Goal: Task Accomplishment & Management: Manage account settings

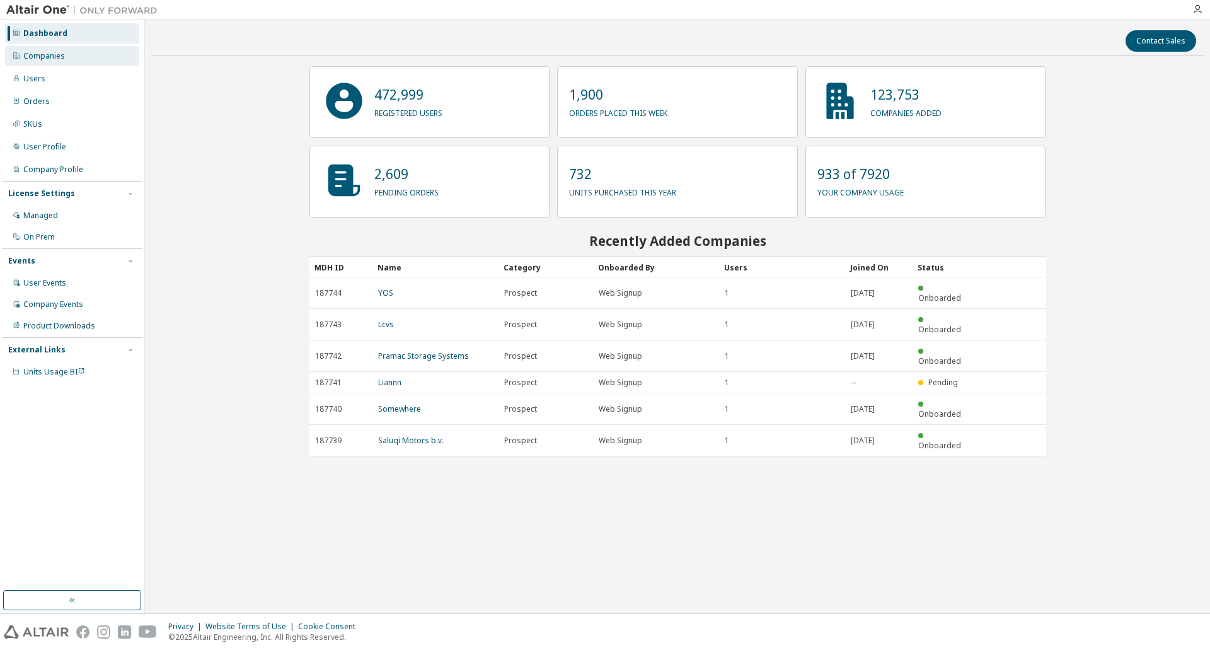
click at [79, 62] on div "Companies" at bounding box center [72, 56] width 134 height 20
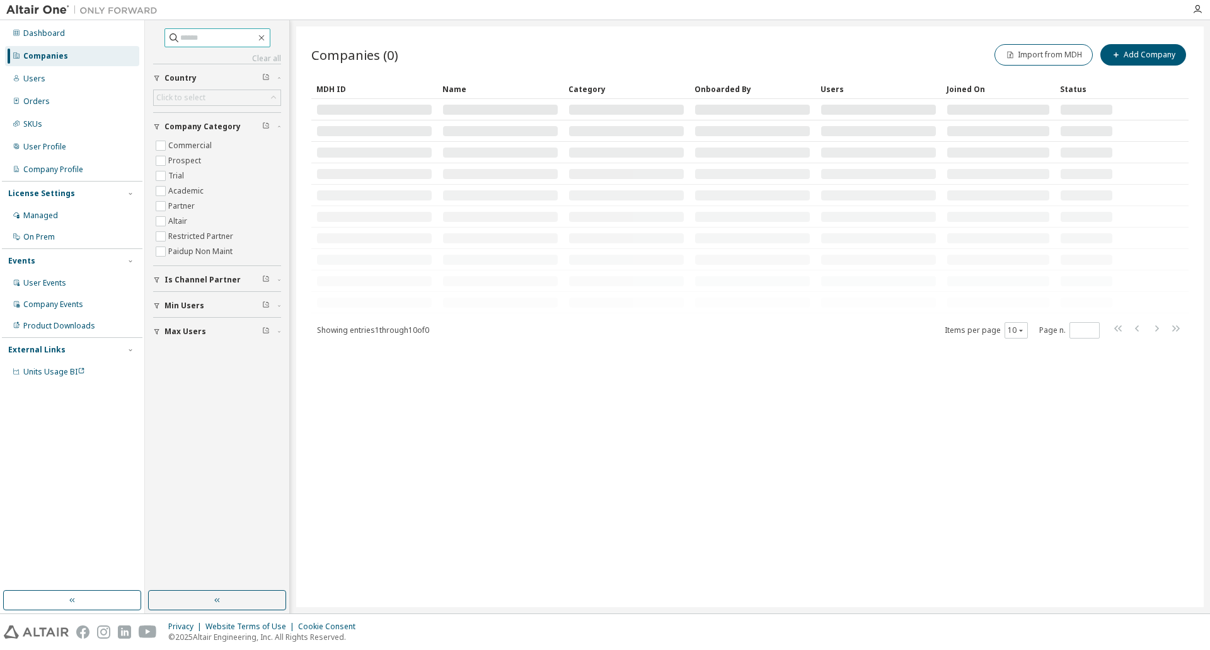
click at [229, 40] on input "text" at bounding box center [218, 38] width 76 height 13
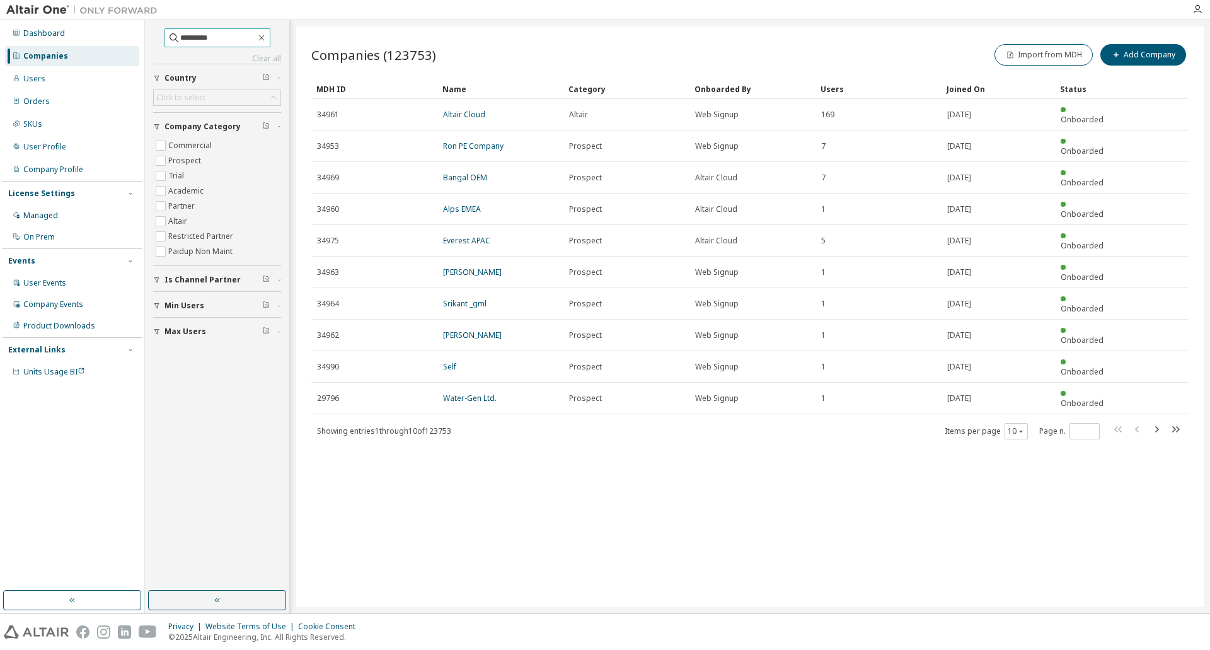
type input "*********"
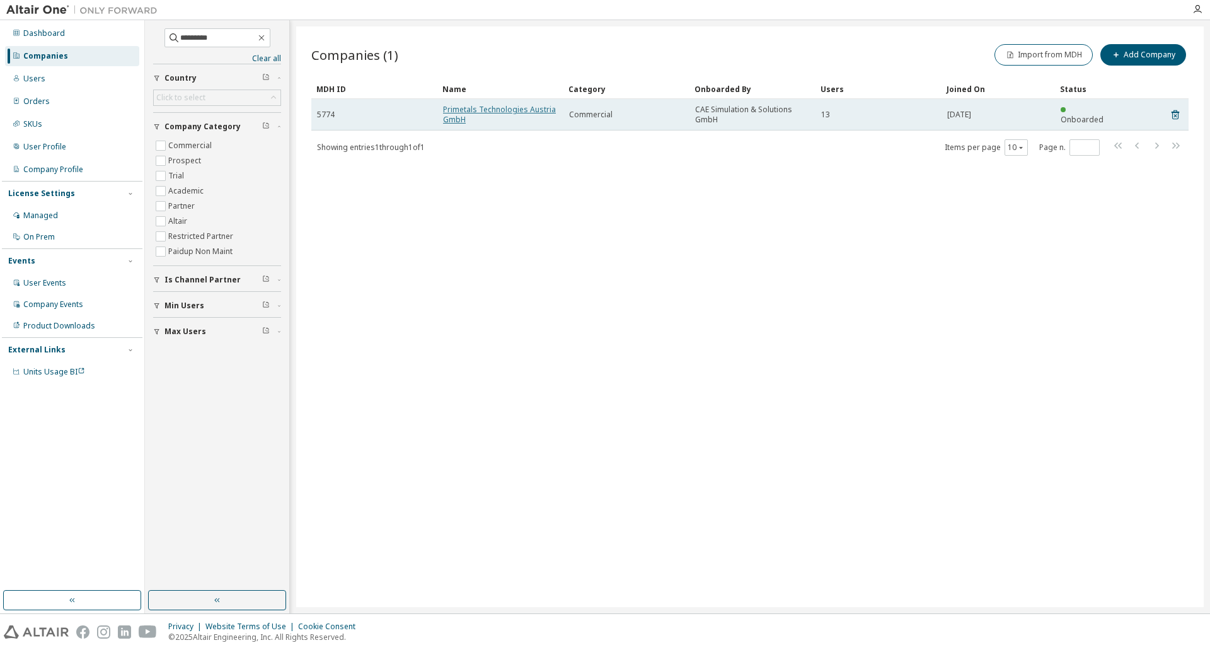
click at [494, 110] on link "Primetals Technologies Austria GmbH" at bounding box center [499, 114] width 113 height 21
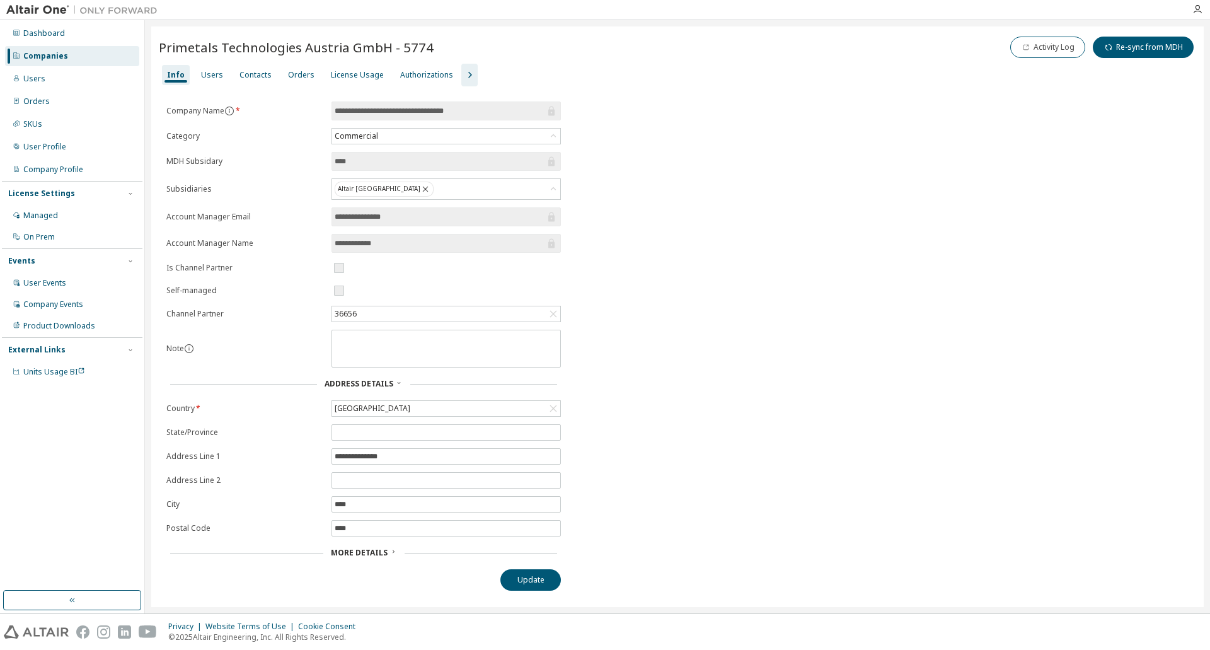
click at [462, 67] on icon "button" at bounding box center [469, 74] width 15 height 15
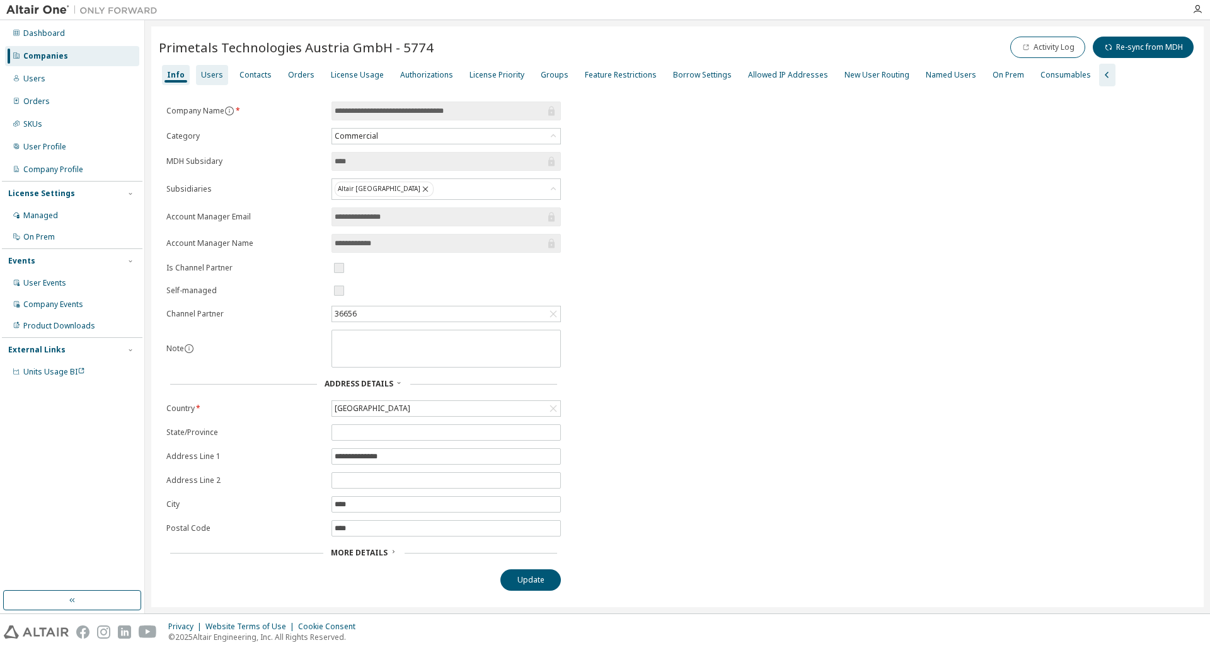
click at [215, 74] on div "Users" at bounding box center [212, 75] width 22 height 10
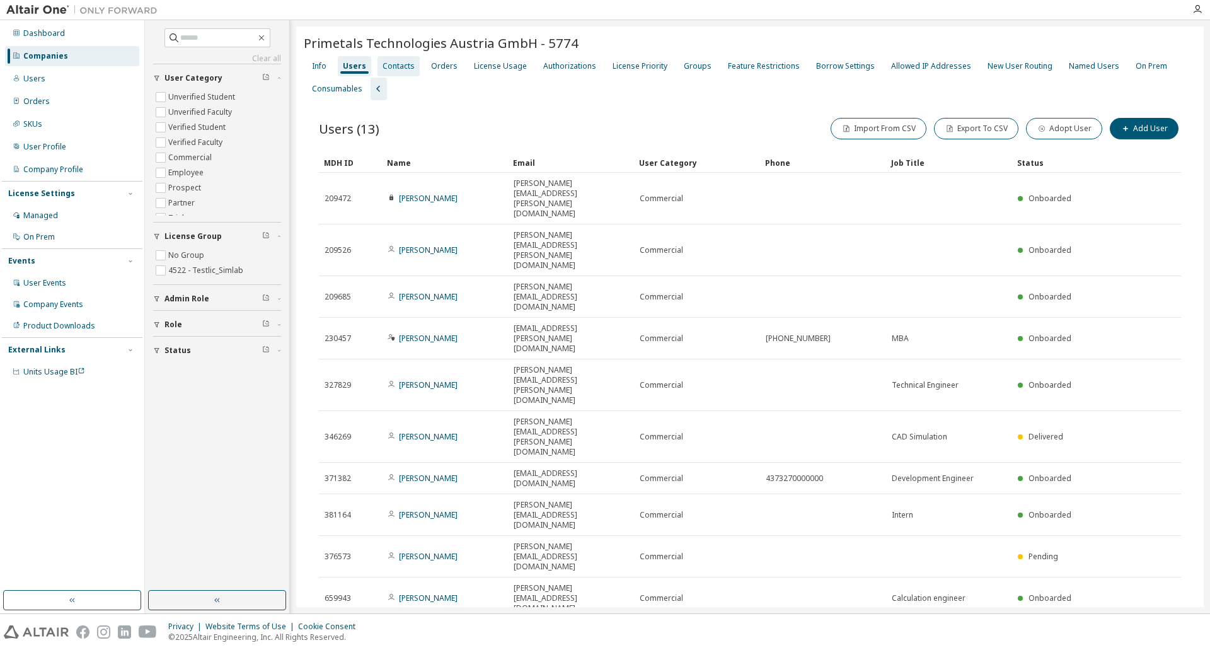
click at [386, 61] on div "Contacts" at bounding box center [398, 66] width 32 height 10
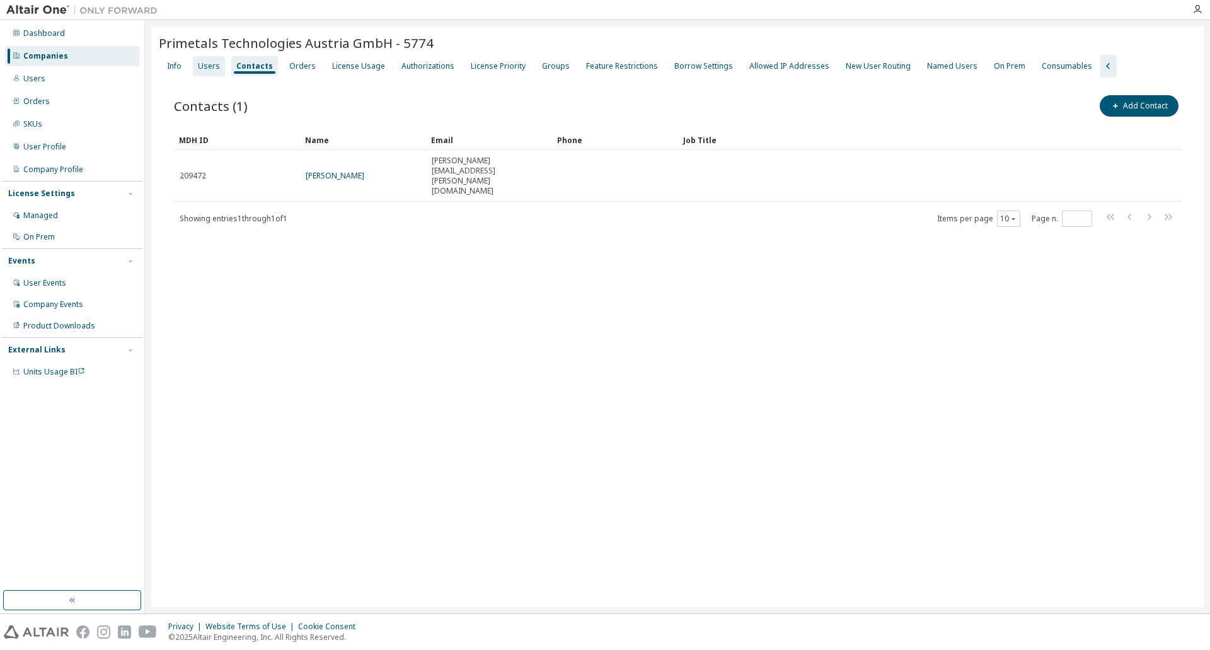
click at [221, 59] on div "Users" at bounding box center [209, 66] width 32 height 20
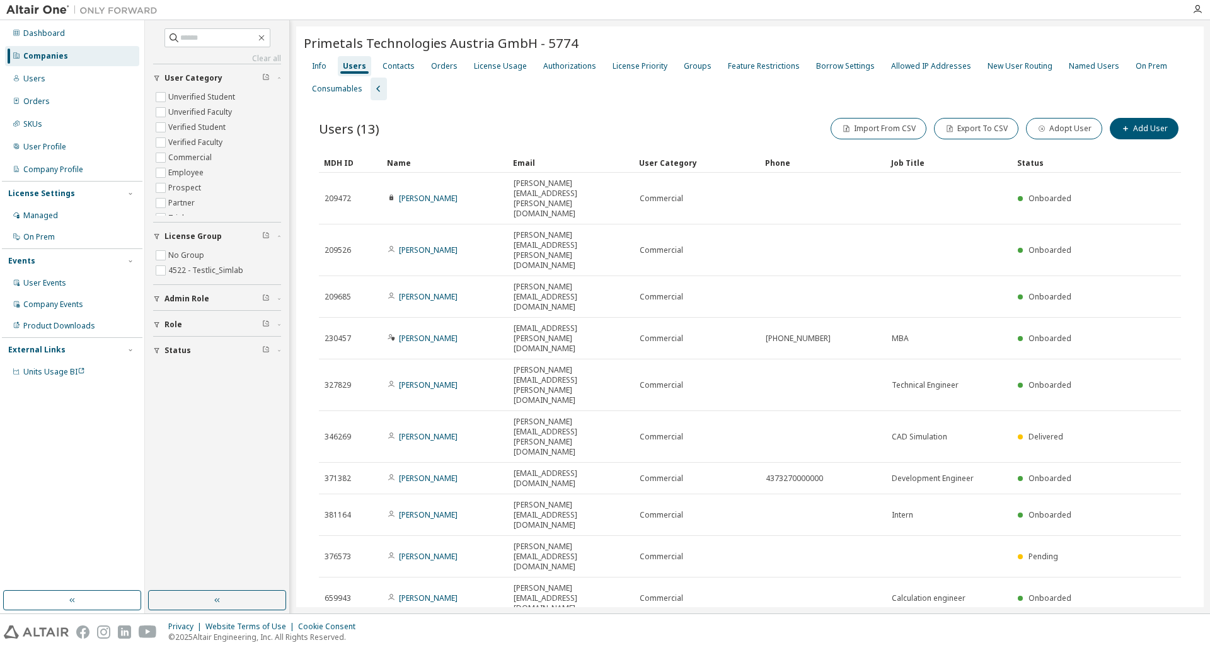
click at [1147, 626] on icon "button" at bounding box center [1148, 633] width 15 height 15
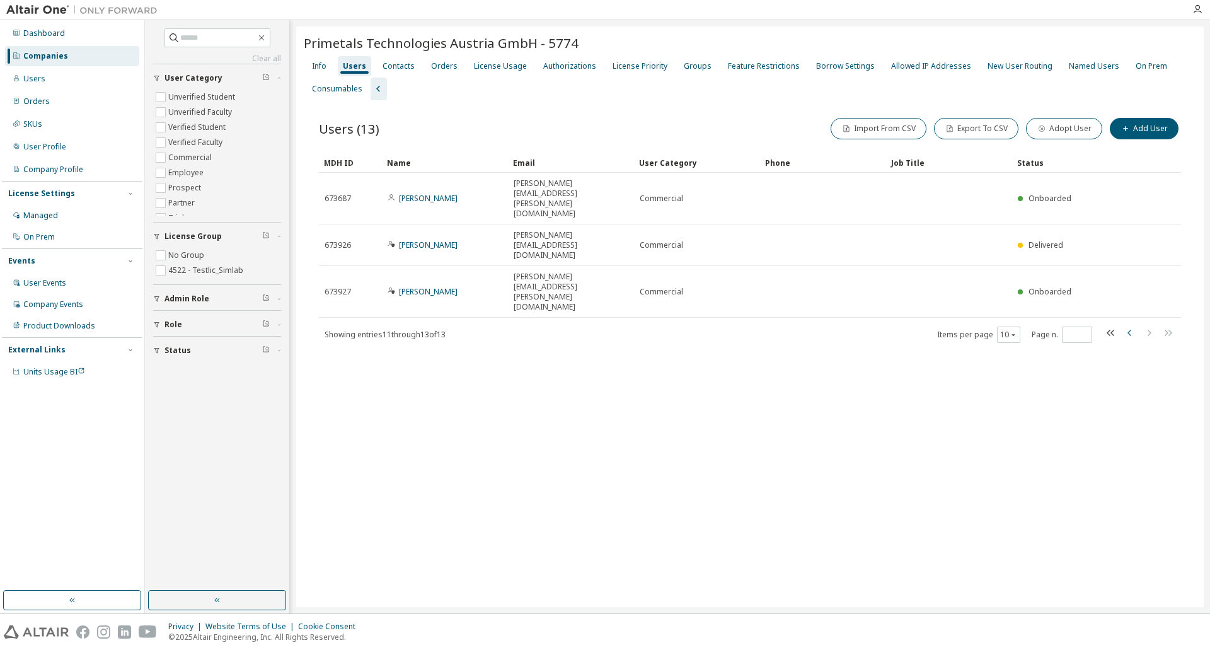
click at [1127, 325] on icon "button" at bounding box center [1129, 332] width 15 height 15
type input "*"
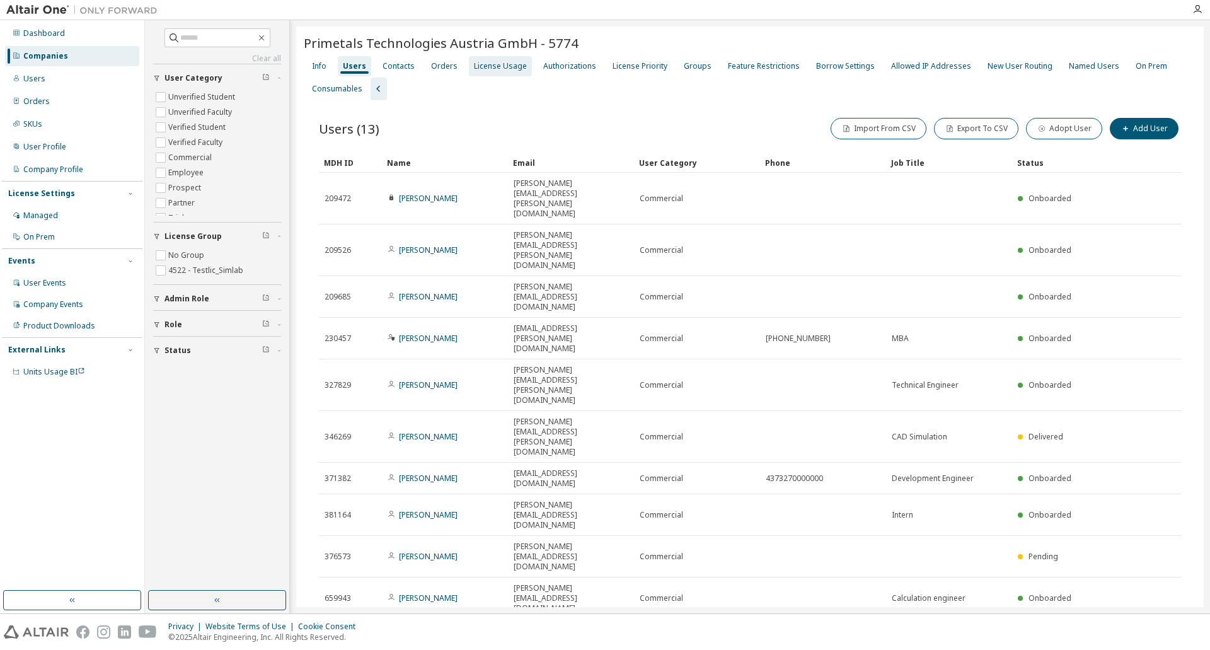
click at [503, 66] on div "License Usage" at bounding box center [500, 66] width 53 height 10
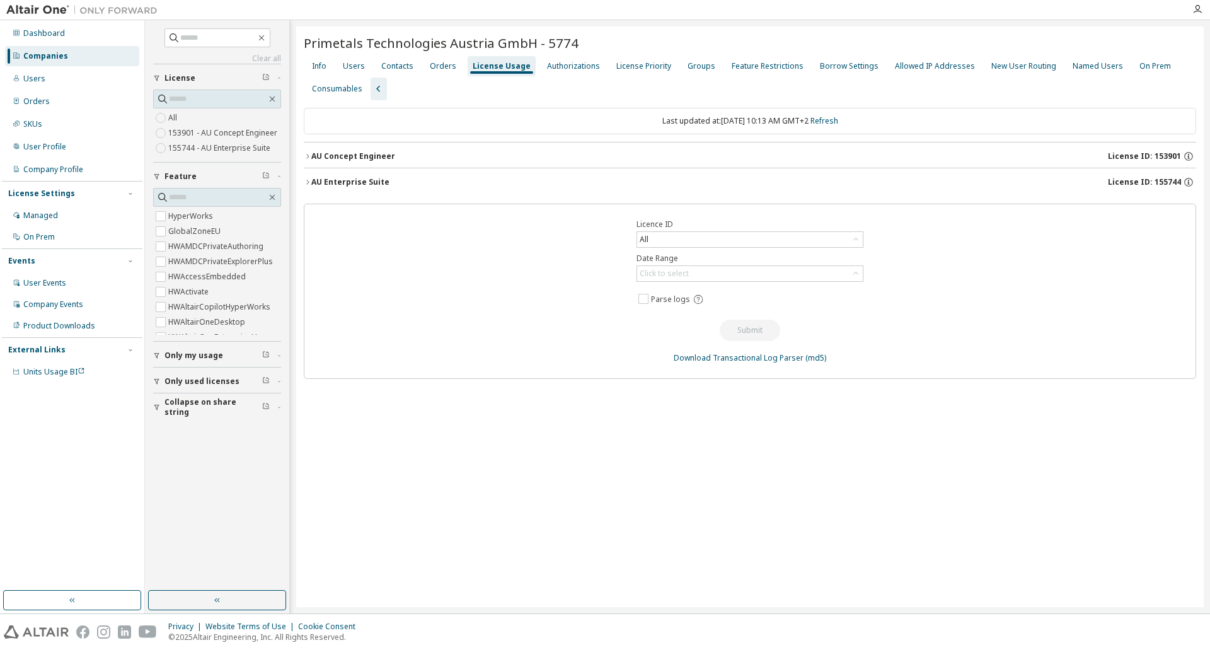
click at [306, 155] on icon "button" at bounding box center [308, 156] width 8 height 8
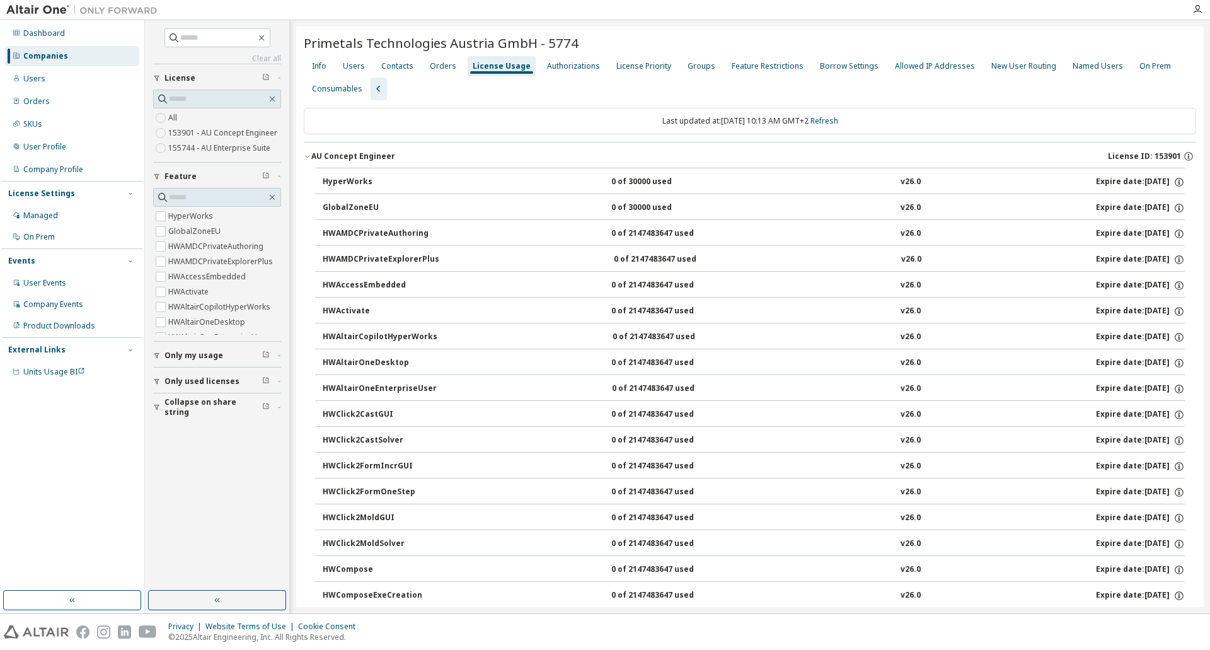
click at [304, 159] on icon "button" at bounding box center [308, 156] width 8 height 8
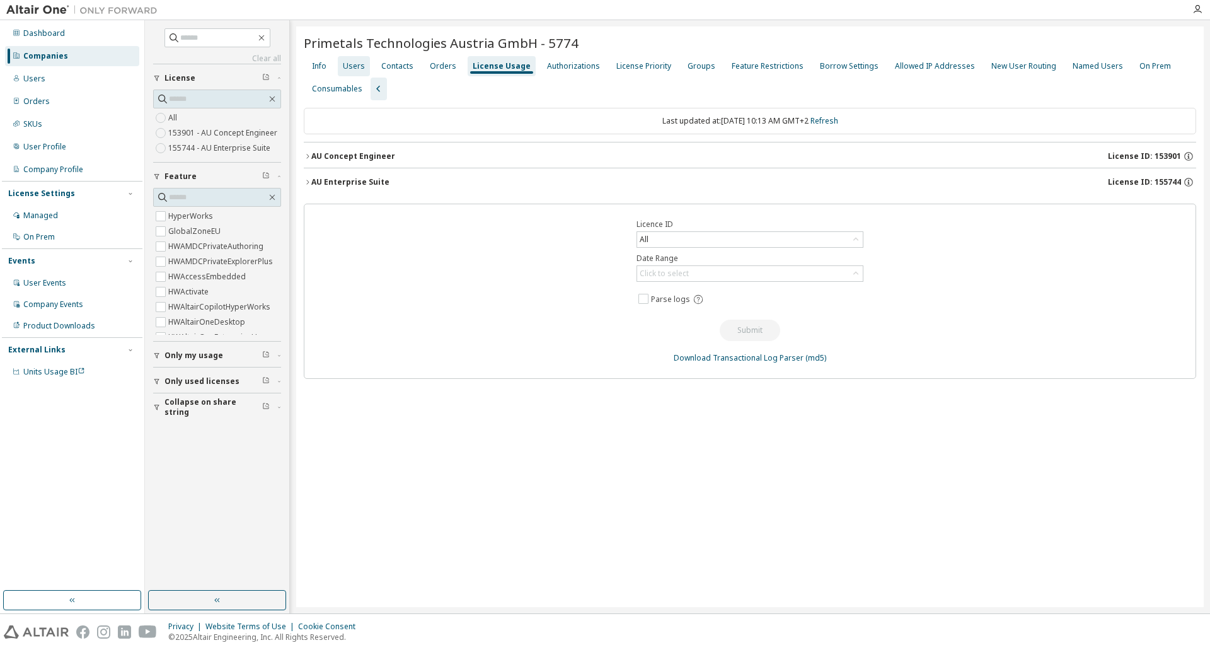
click at [358, 61] on div "Users" at bounding box center [354, 66] width 22 height 10
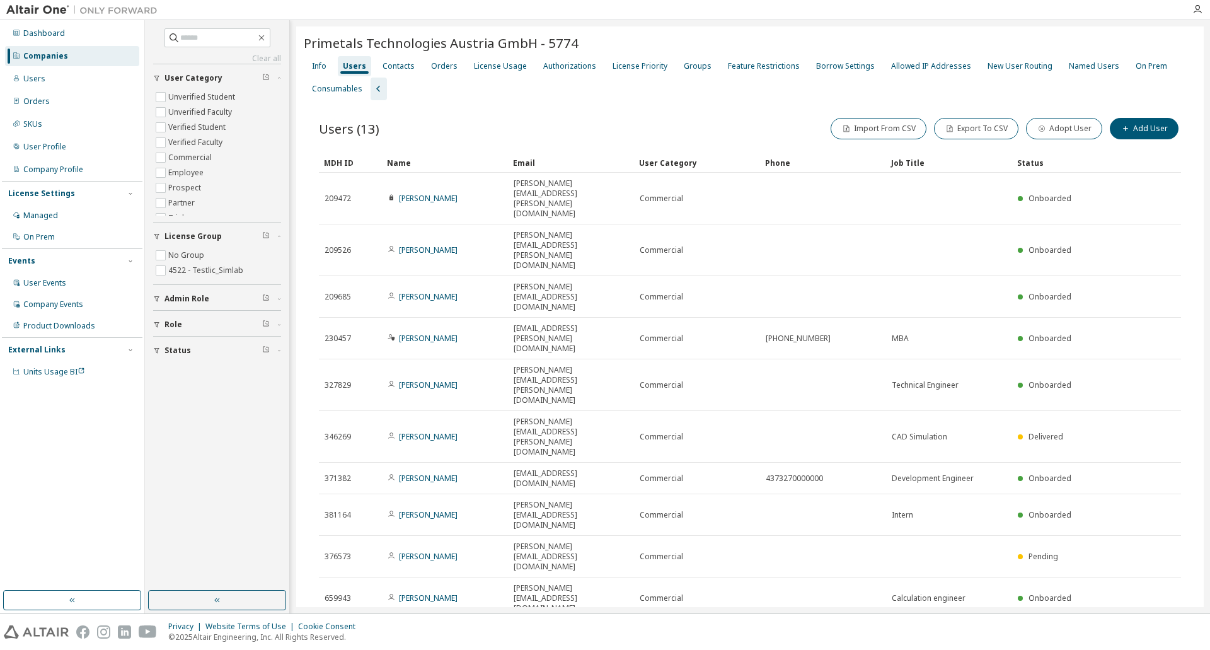
click at [1143, 626] on icon "button" at bounding box center [1148, 633] width 15 height 15
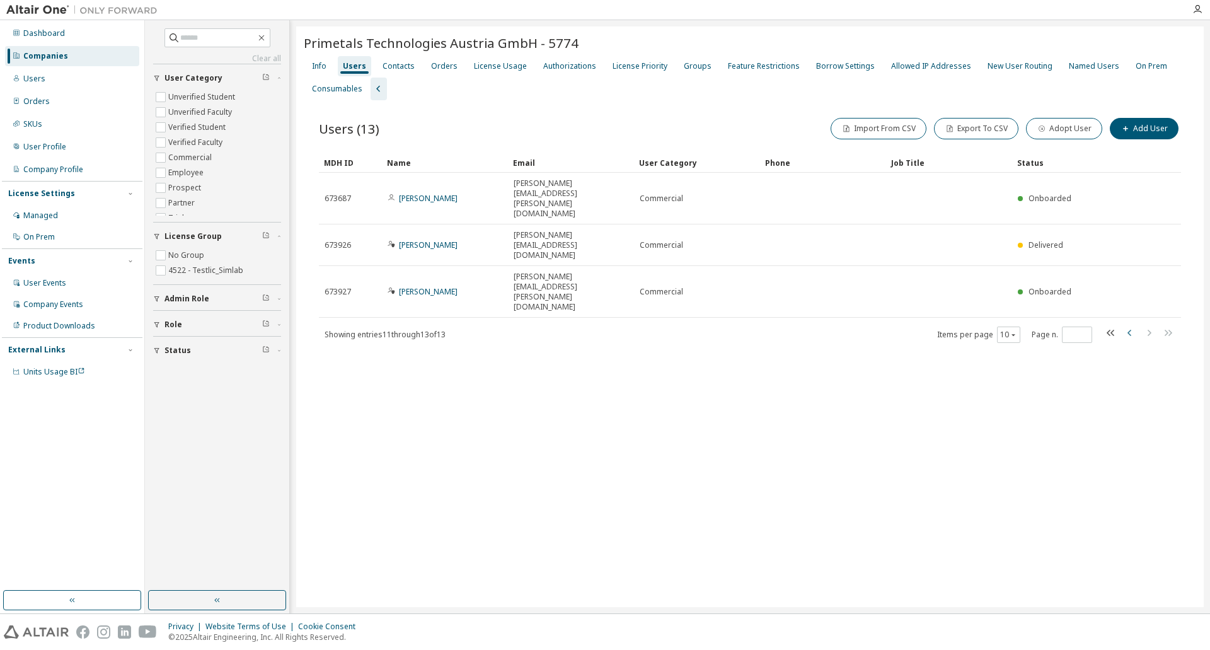
click at [1132, 325] on icon "button" at bounding box center [1129, 332] width 15 height 15
type input "*"
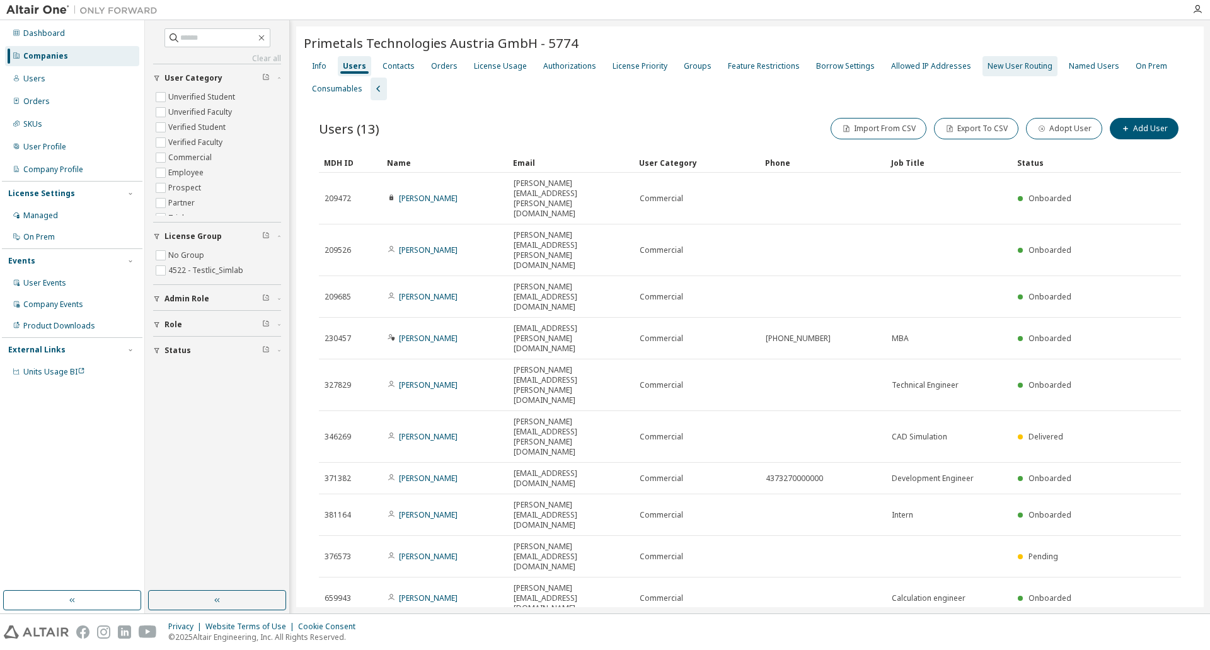
click at [994, 72] on div "New User Routing" at bounding box center [1019, 66] width 75 height 20
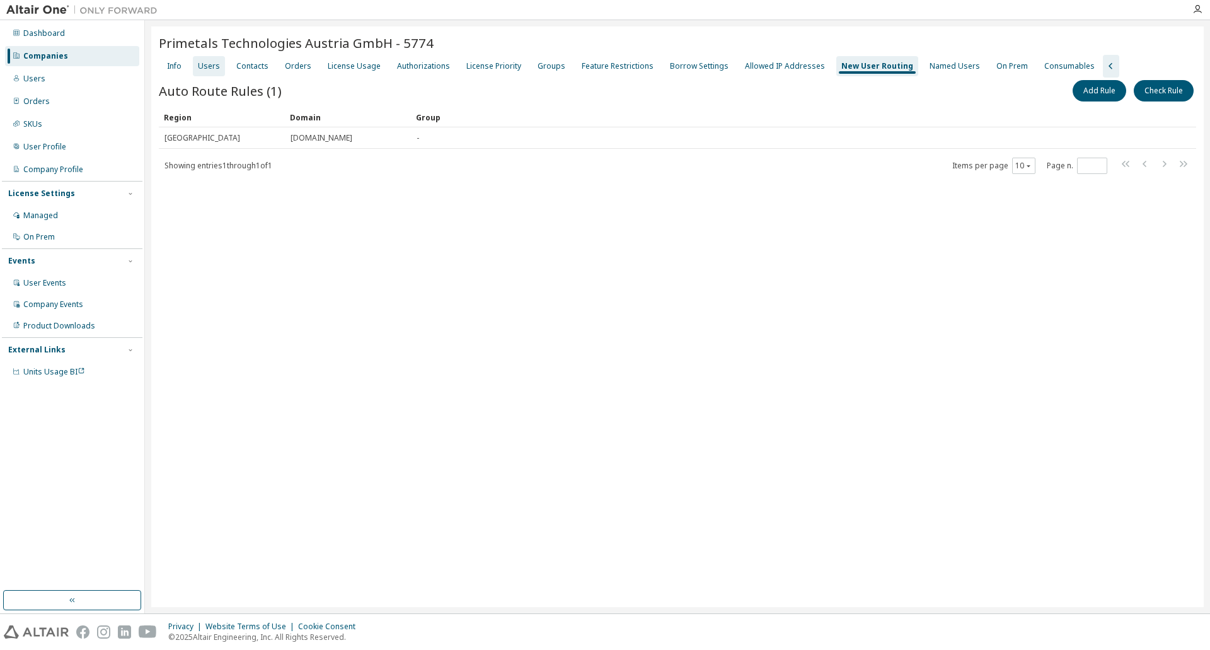
click at [212, 64] on div "Users" at bounding box center [209, 66] width 22 height 10
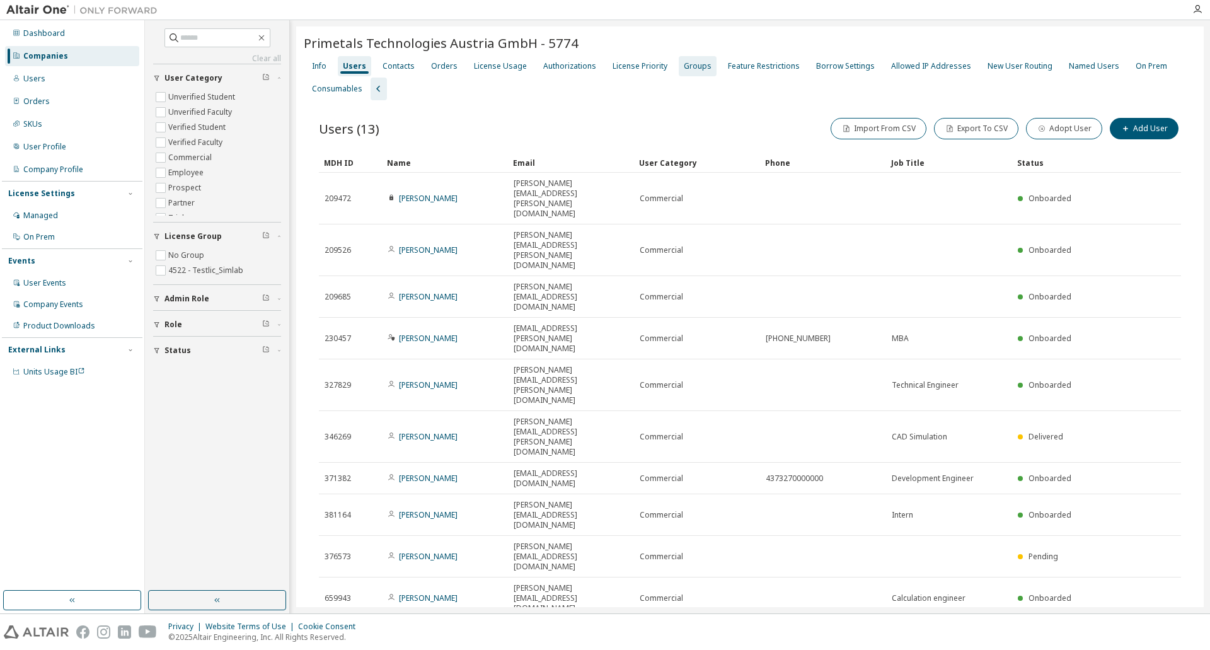
click at [691, 66] on div "Groups" at bounding box center [698, 66] width 28 height 10
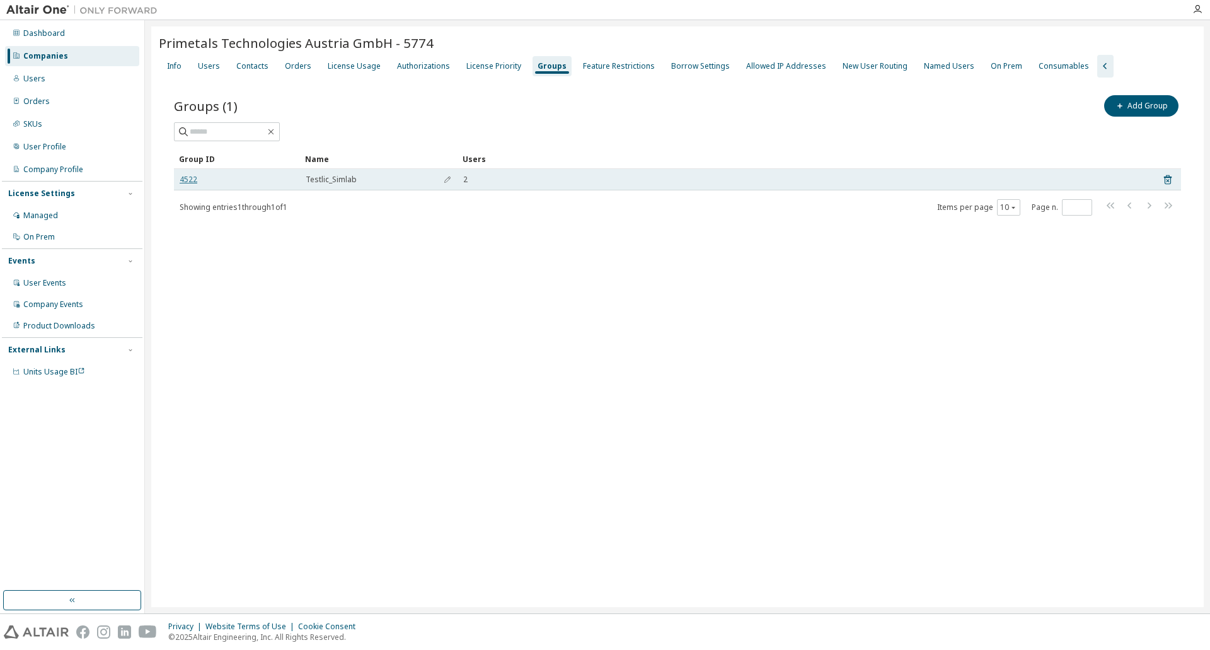
click at [187, 177] on link "4522" at bounding box center [189, 180] width 18 height 10
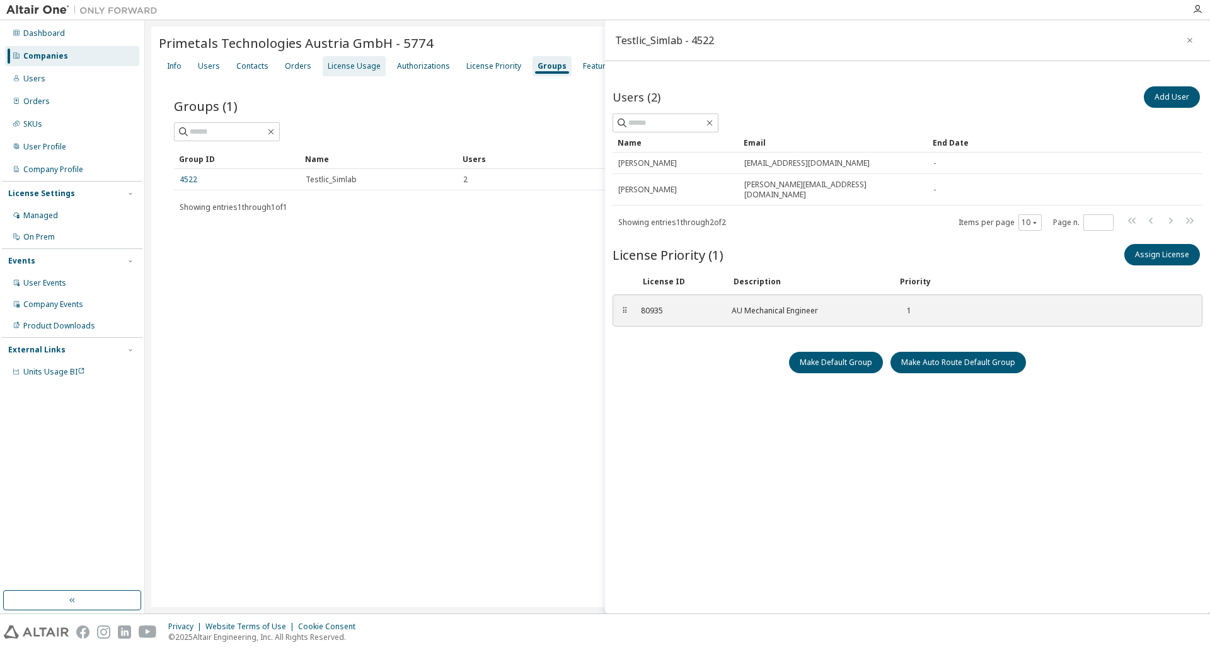
click at [358, 72] on div "License Usage" at bounding box center [354, 66] width 63 height 20
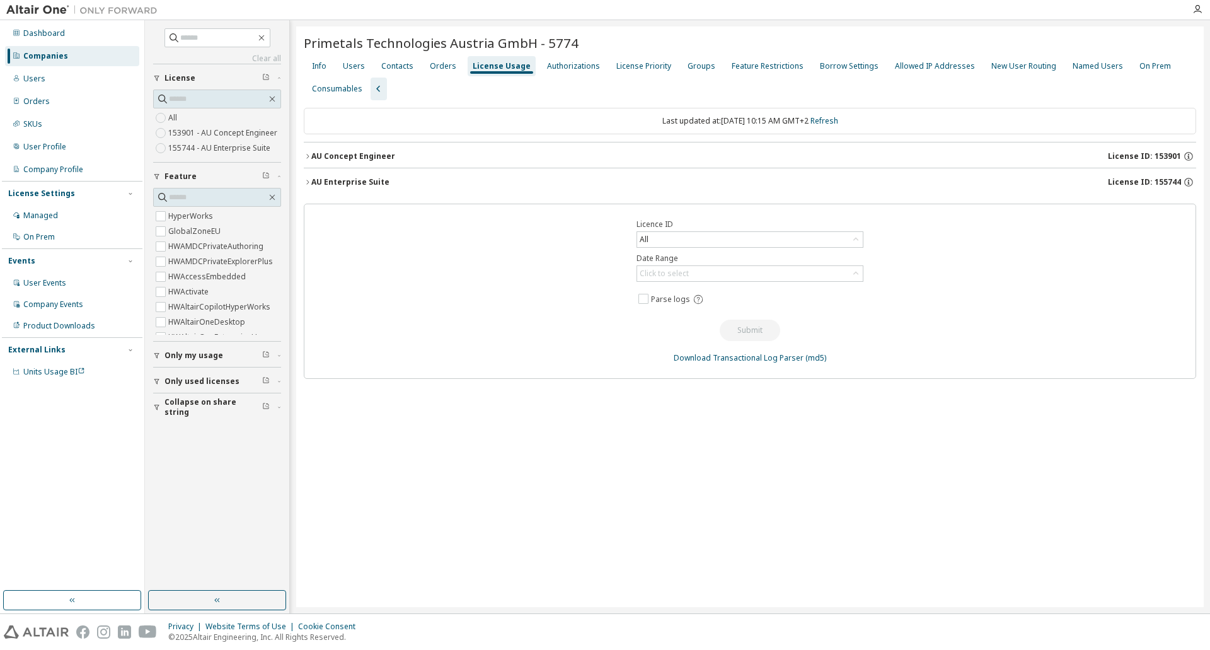
click at [305, 179] on icon "button" at bounding box center [308, 182] width 8 height 8
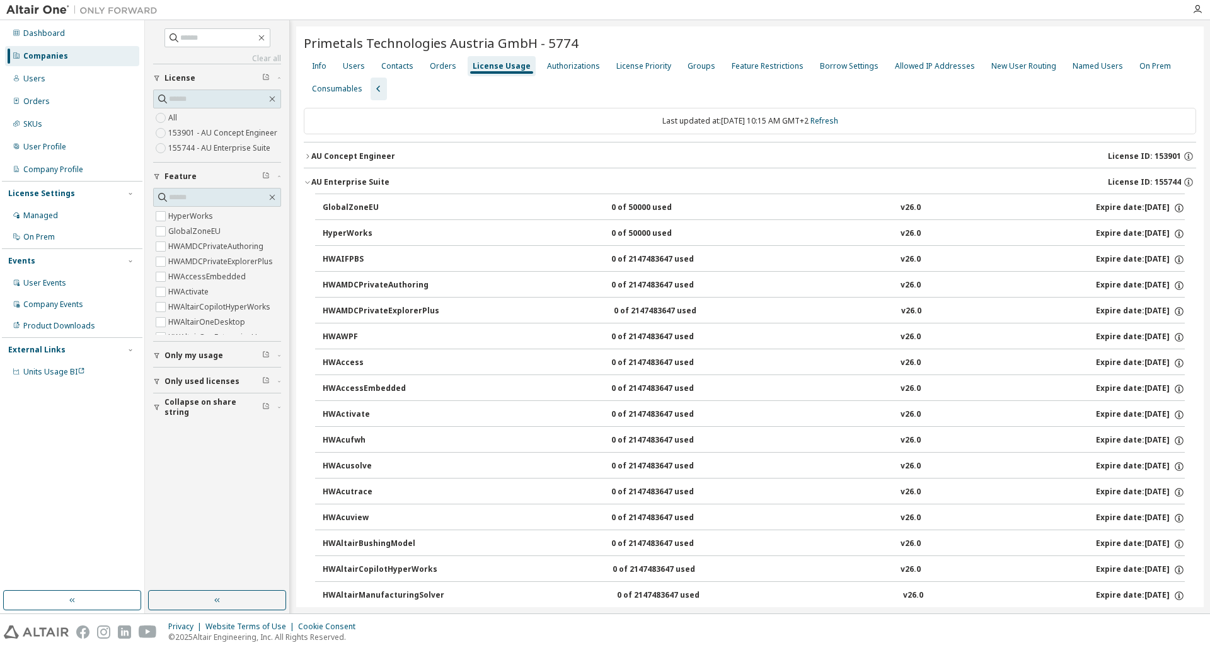
click at [306, 179] on icon "button" at bounding box center [308, 182] width 8 height 8
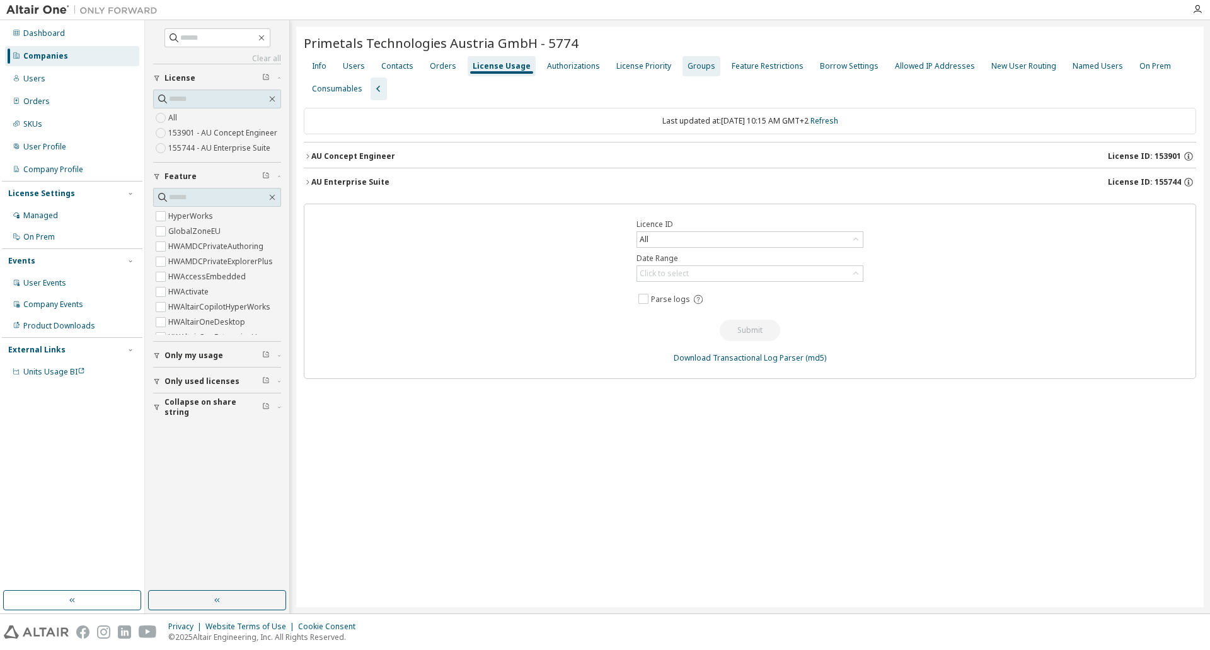
click at [692, 63] on div "Groups" at bounding box center [701, 66] width 28 height 10
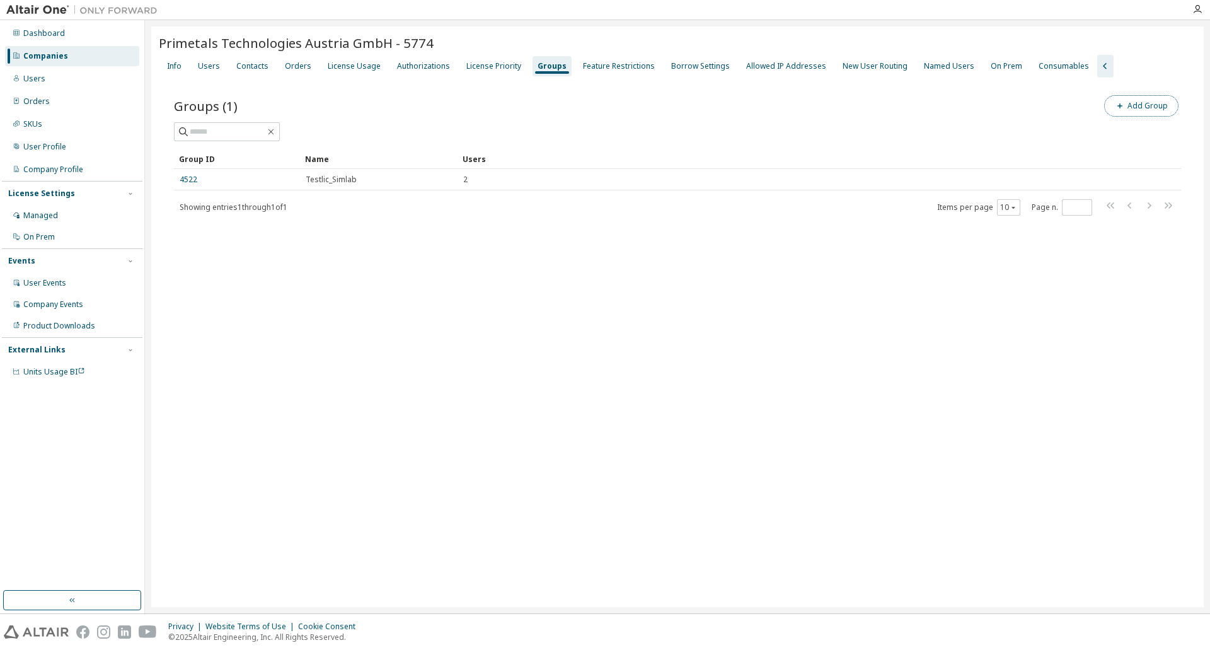
click at [1134, 106] on button "Add Group" at bounding box center [1141, 105] width 74 height 21
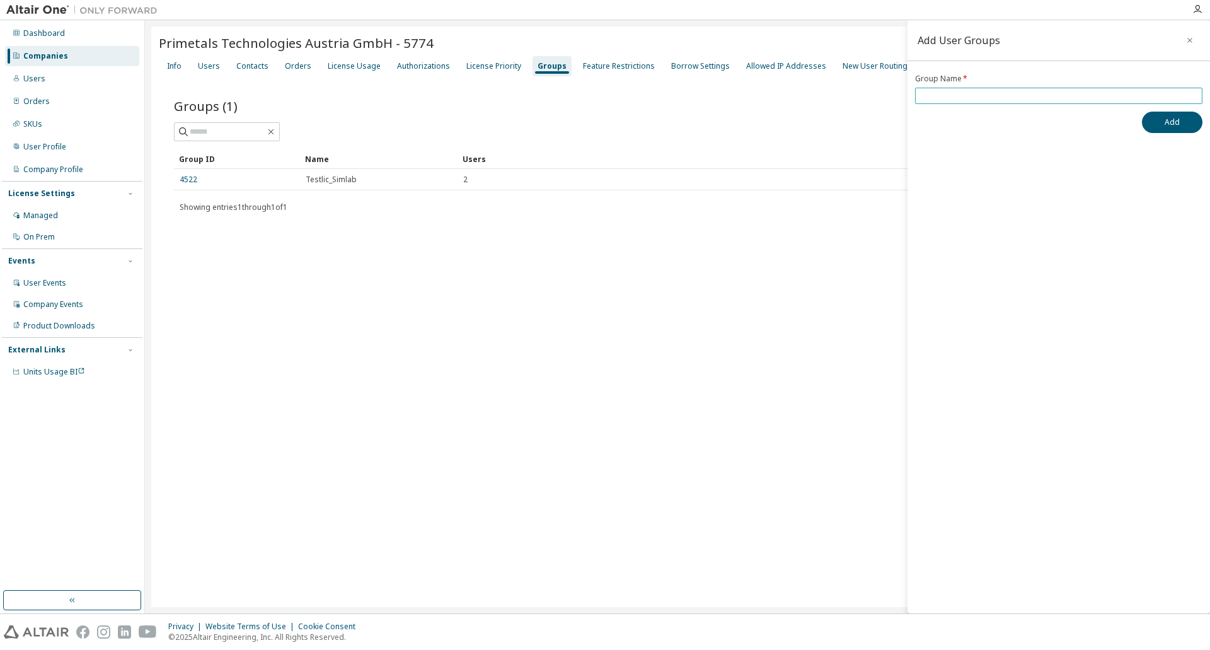
click at [1022, 101] on span at bounding box center [1058, 96] width 287 height 16
click at [1018, 95] on input "text" at bounding box center [1058, 96] width 281 height 10
type input "**********"
click at [1142, 112] on button "Add" at bounding box center [1172, 122] width 60 height 21
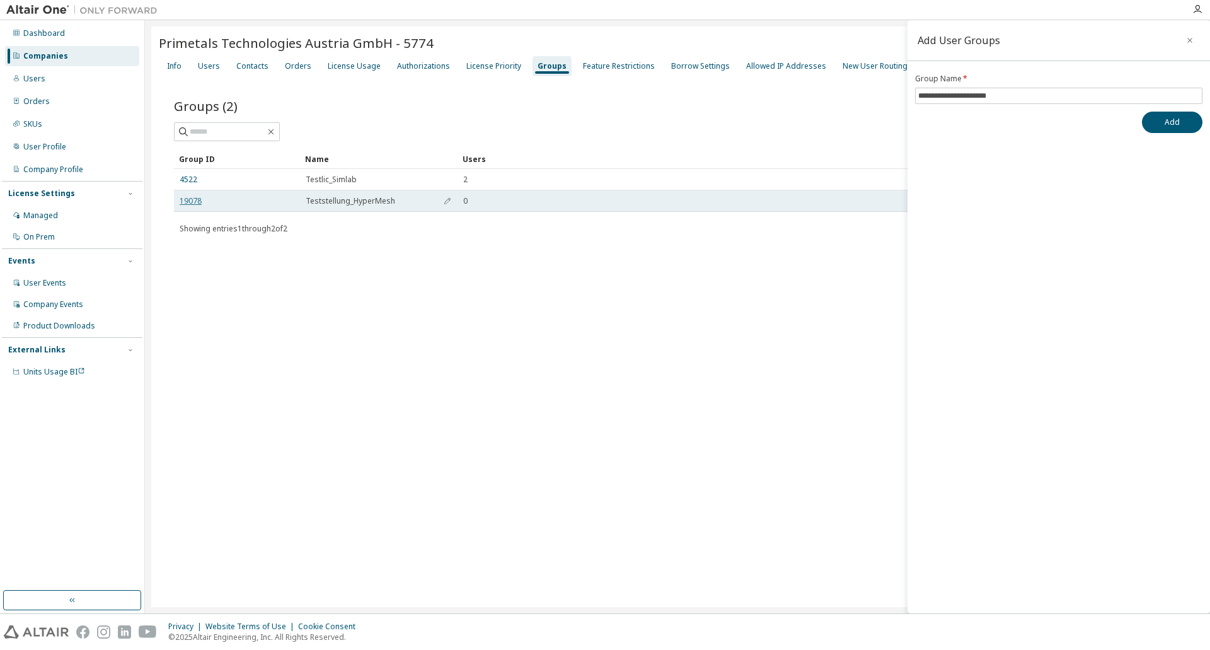
click at [185, 198] on link "19078" at bounding box center [191, 201] width 22 height 10
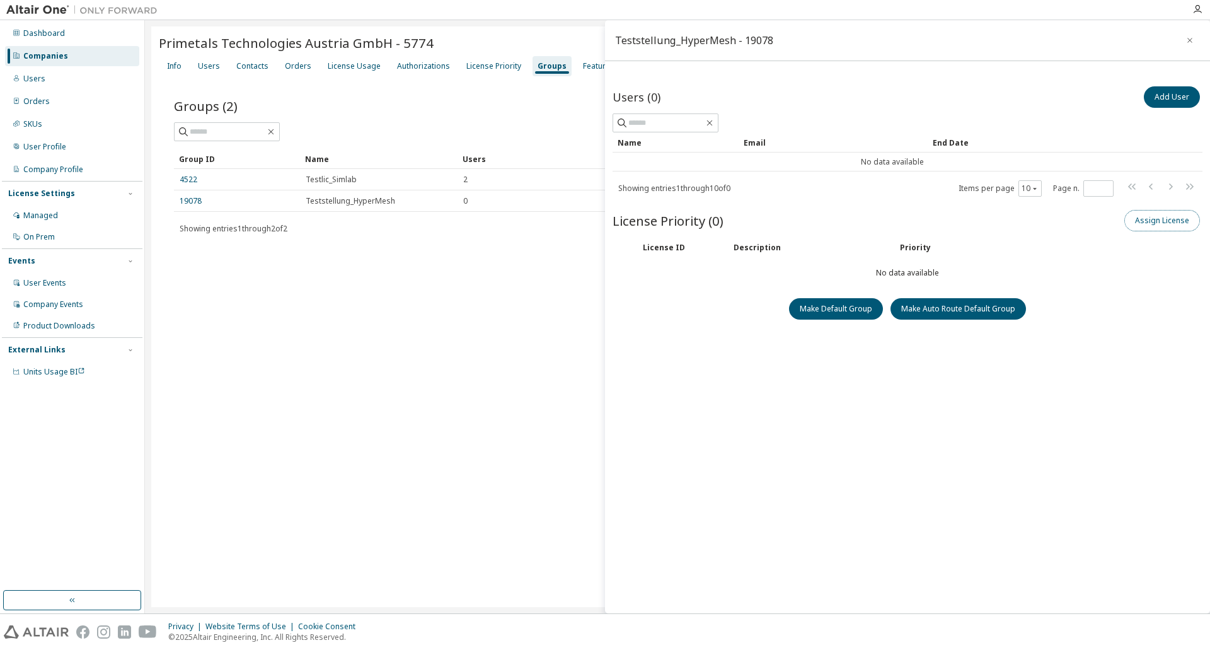
click at [1160, 216] on button "Assign License" at bounding box center [1162, 220] width 76 height 21
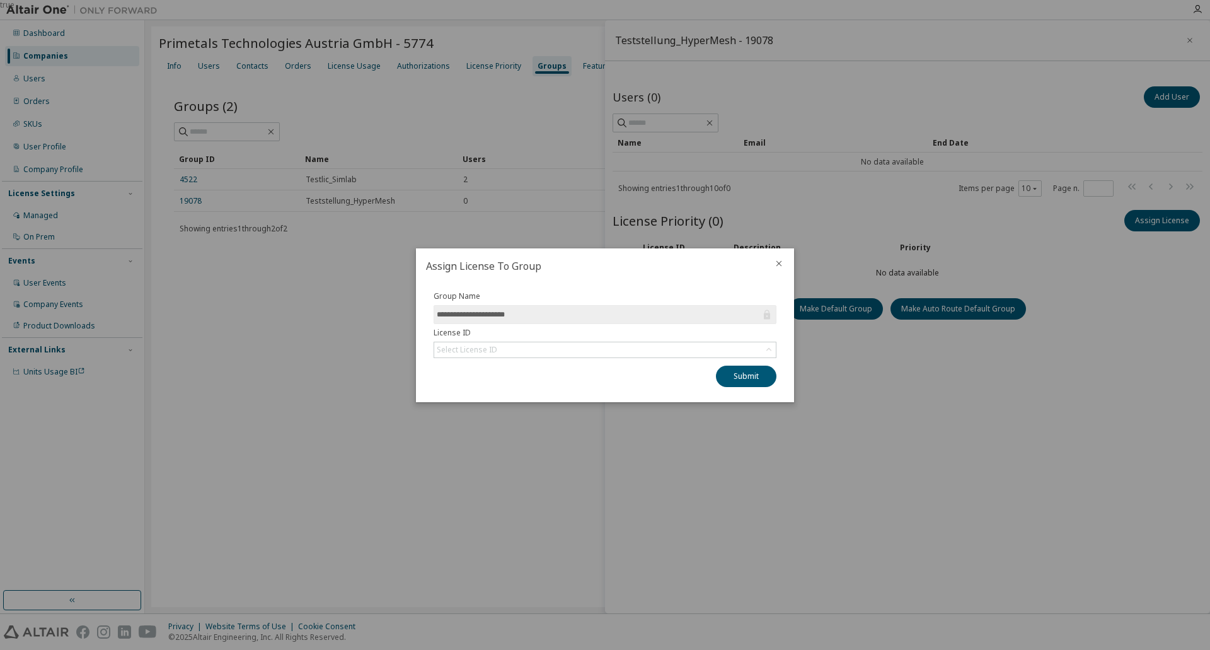
click at [779, 260] on icon "close" at bounding box center [779, 263] width 10 height 10
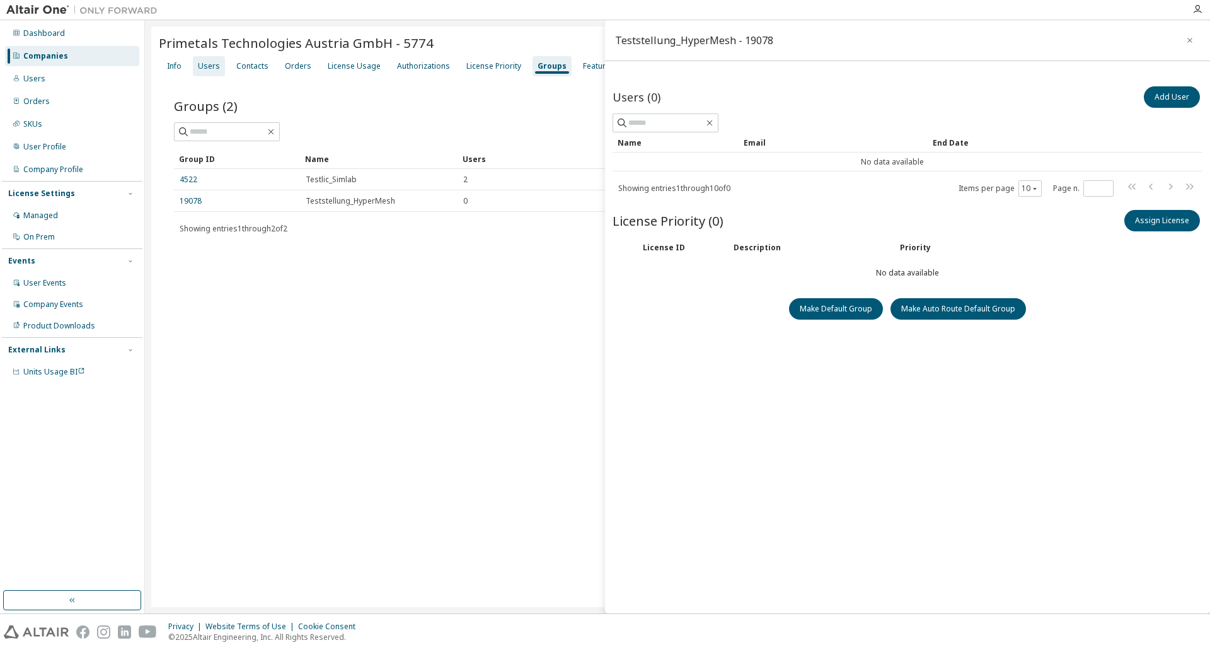
click at [212, 69] on div "Users" at bounding box center [209, 66] width 22 height 10
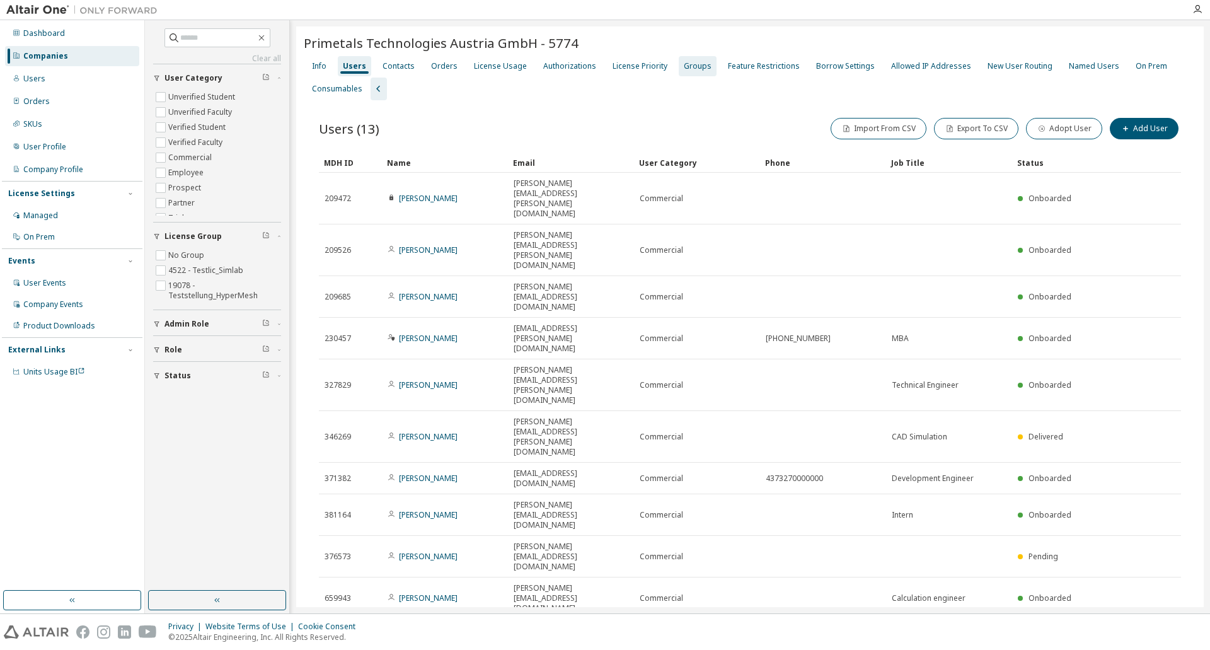
click at [692, 59] on div "Groups" at bounding box center [698, 66] width 38 height 20
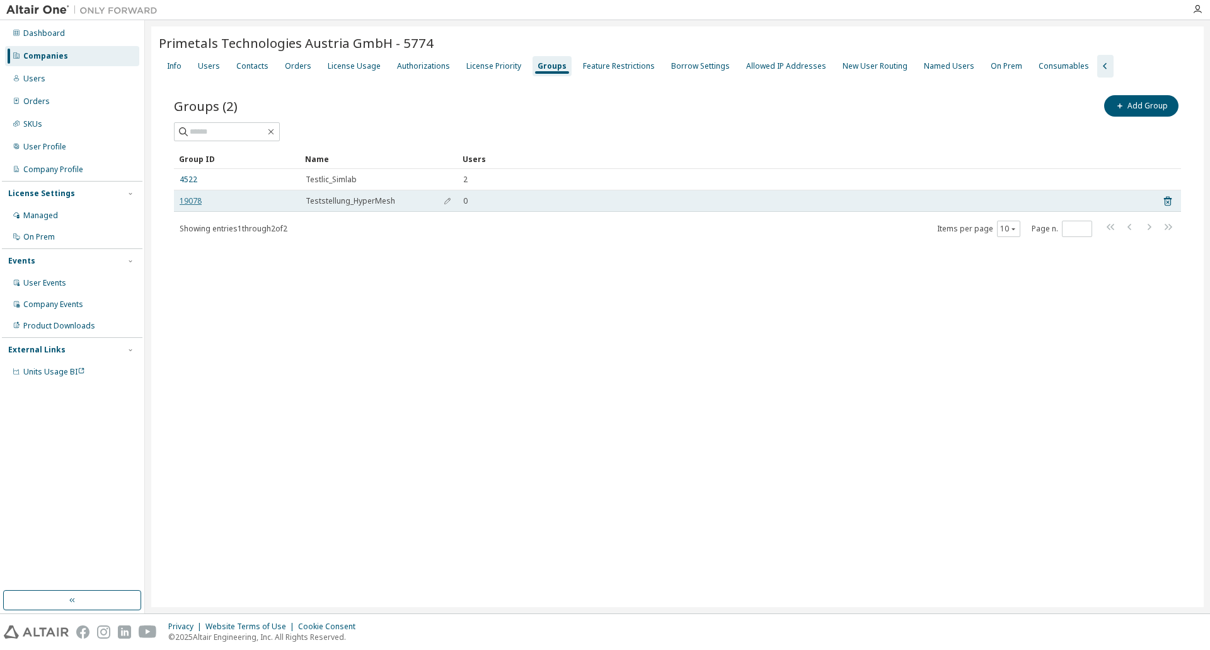
click at [187, 202] on link "19078" at bounding box center [191, 201] width 22 height 10
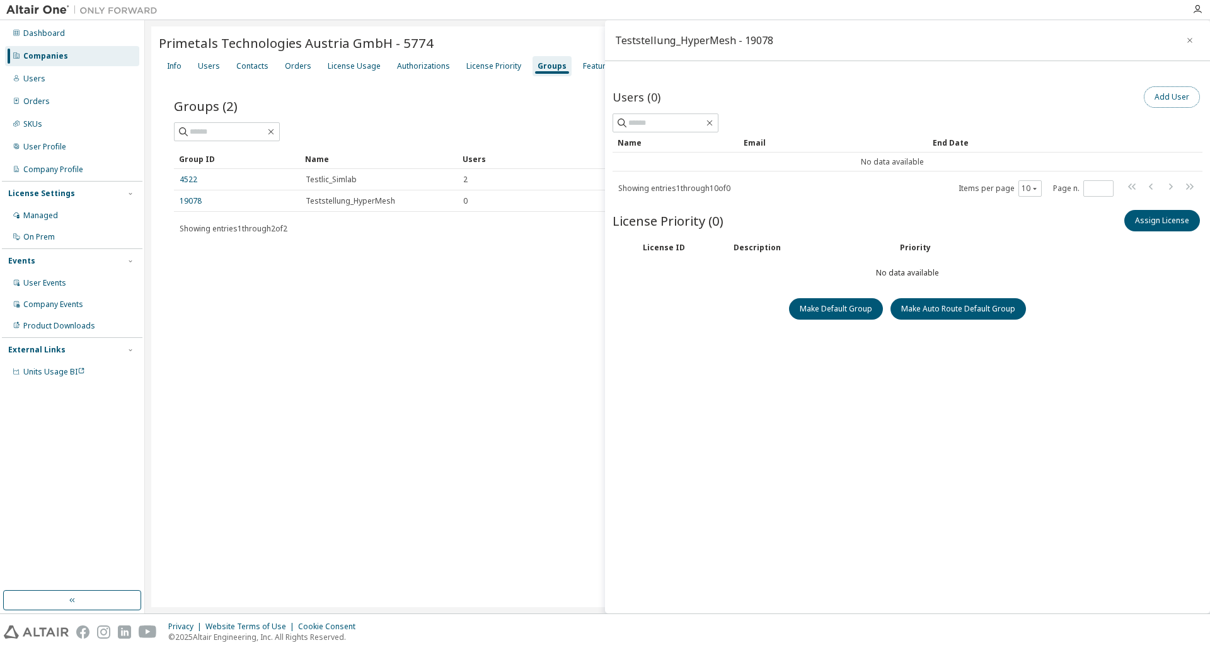
click at [1183, 93] on button "Add User" at bounding box center [1172, 96] width 56 height 21
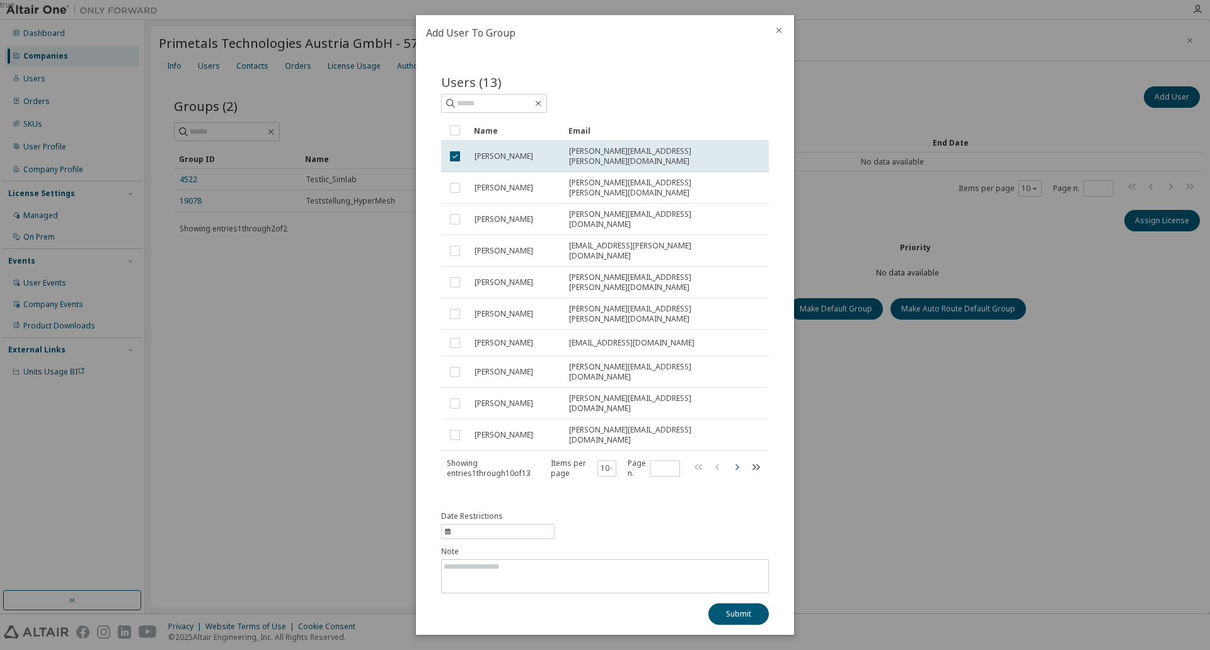
click at [736, 459] on icon "button" at bounding box center [736, 466] width 15 height 15
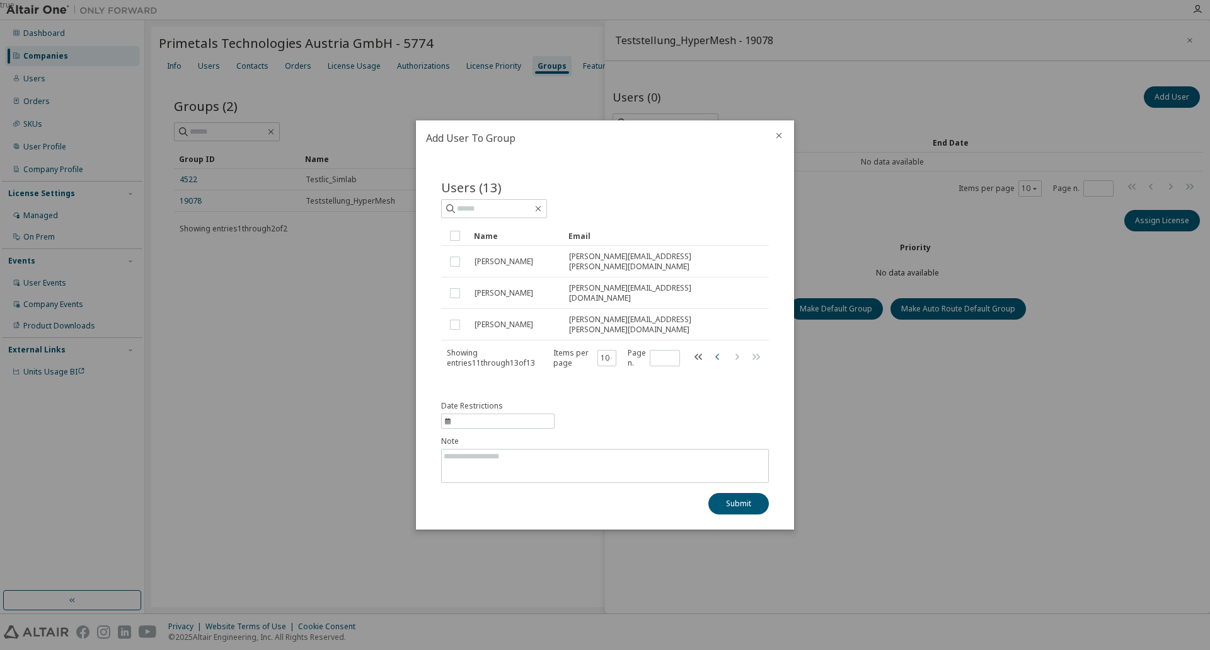
click at [715, 349] on icon "button" at bounding box center [717, 356] width 15 height 15
type input "*"
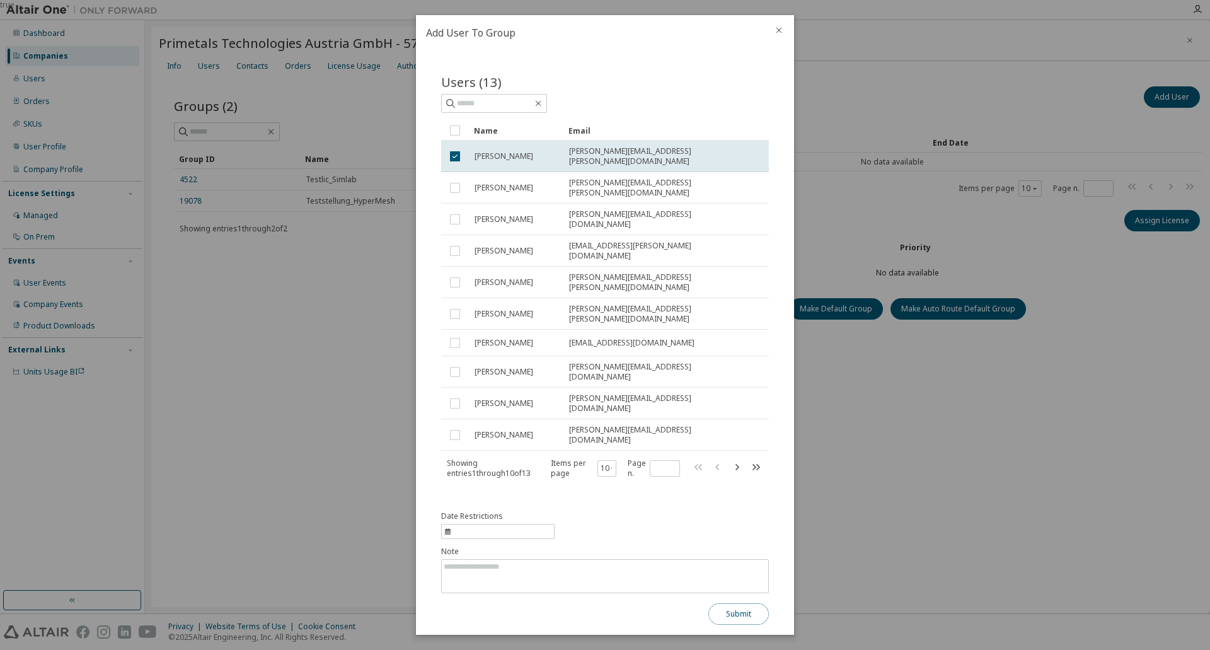
click at [738, 603] on button "Submit" at bounding box center [738, 613] width 60 height 21
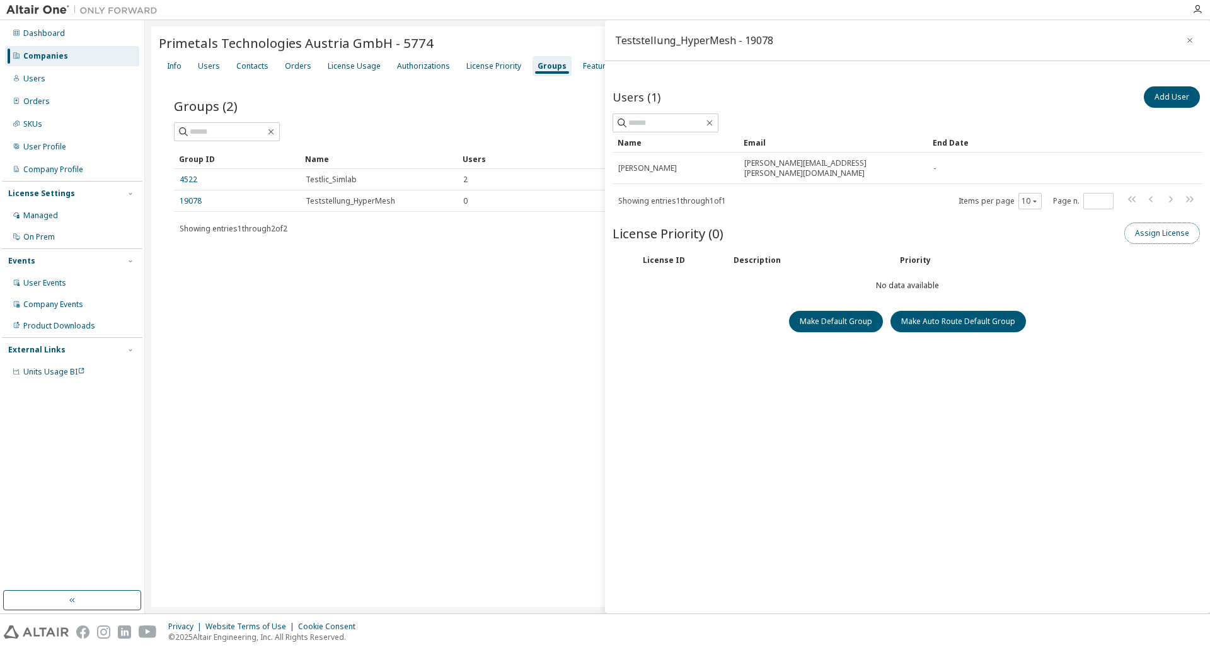
click at [1154, 231] on button "Assign License" at bounding box center [1162, 232] width 76 height 21
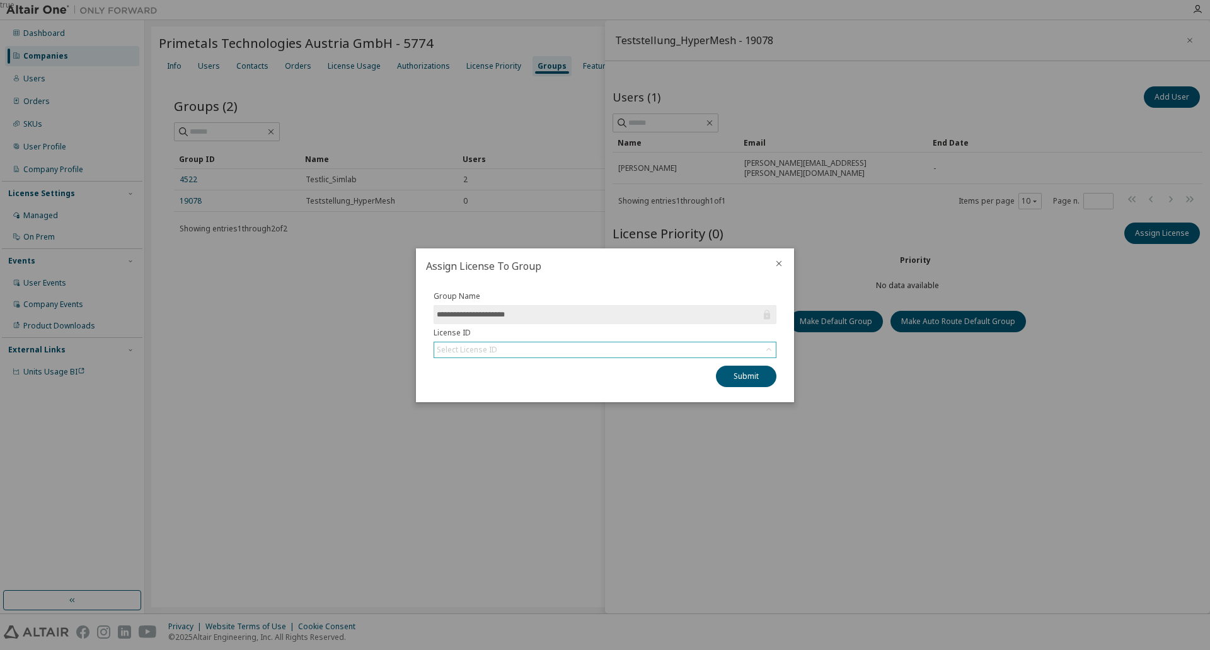
click at [633, 347] on div "Select License ID" at bounding box center [604, 349] width 341 height 15
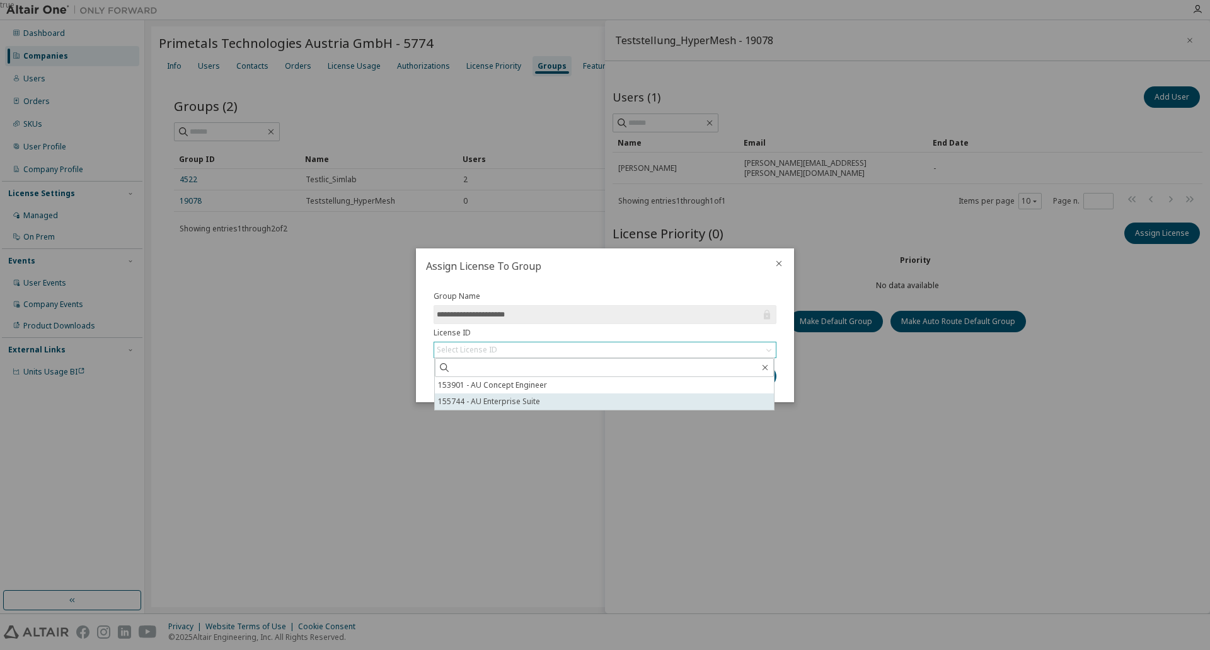
click at [519, 401] on li "155744 - AU Enterprise Suite" at bounding box center [604, 401] width 339 height 16
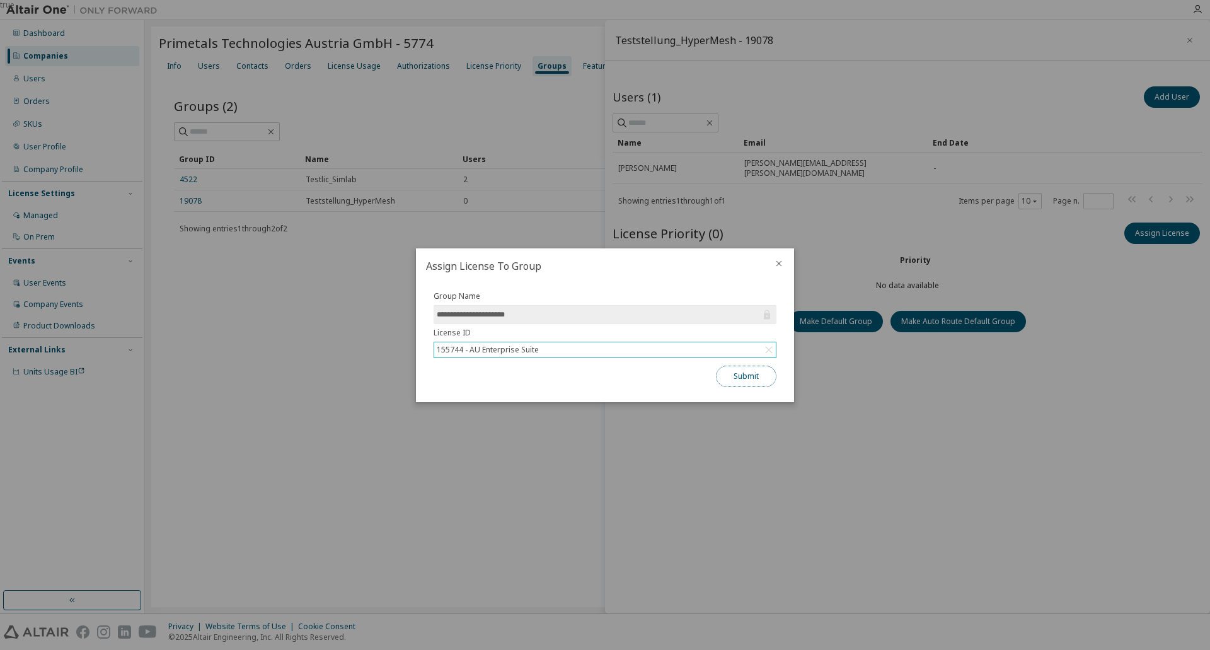
click at [752, 377] on button "Submit" at bounding box center [746, 375] width 60 height 21
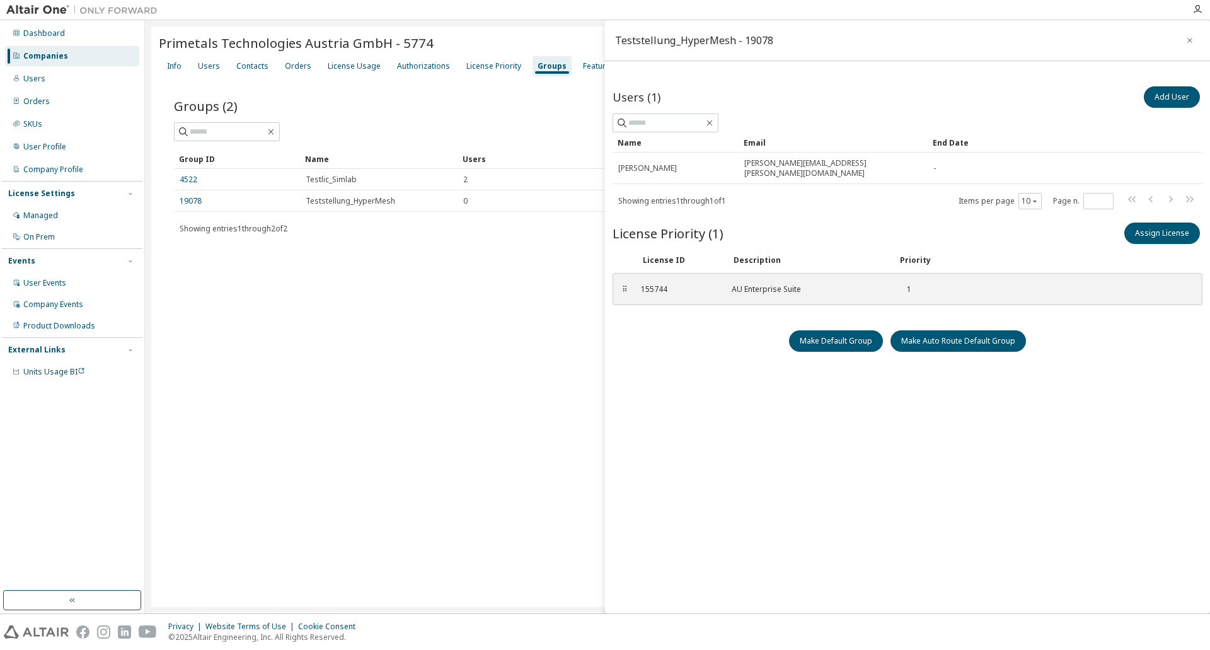
click at [292, 298] on div "Primetals Technologies Austria GmbH - 5774 Clear Load Save Save As Field Operat…" at bounding box center [677, 316] width 1052 height 580
click at [405, 131] on div at bounding box center [677, 131] width 1007 height 19
click at [281, 485] on div "Primetals Technologies Austria GmbH - 5774 Clear Load Save Save As Field Operat…" at bounding box center [677, 316] width 1052 height 580
click at [50, 76] on div "Users" at bounding box center [72, 79] width 134 height 20
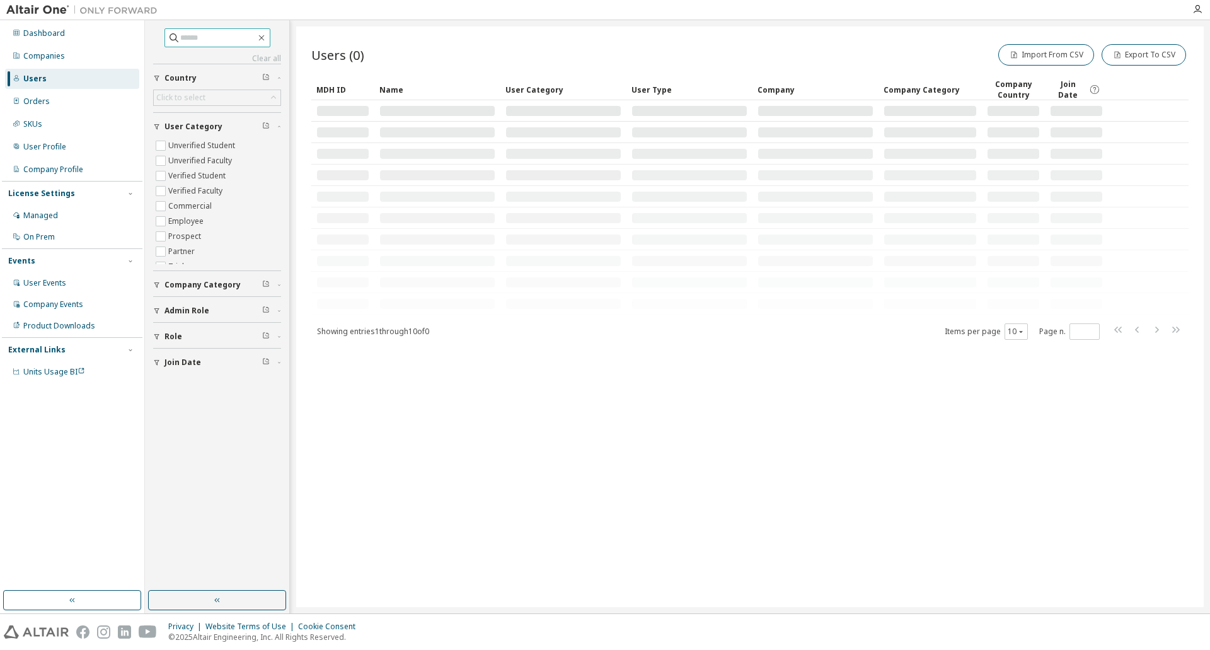
click at [211, 41] on input "text" at bounding box center [218, 38] width 76 height 13
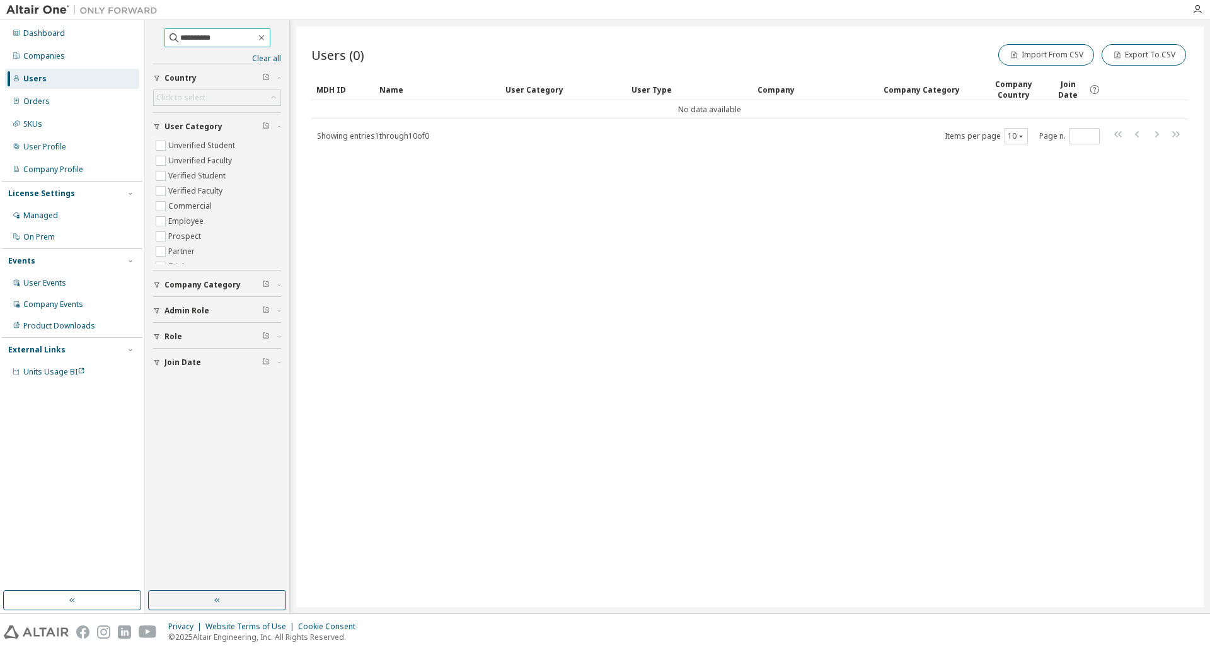
click at [229, 40] on input "**********" at bounding box center [218, 38] width 76 height 13
type input "*********"
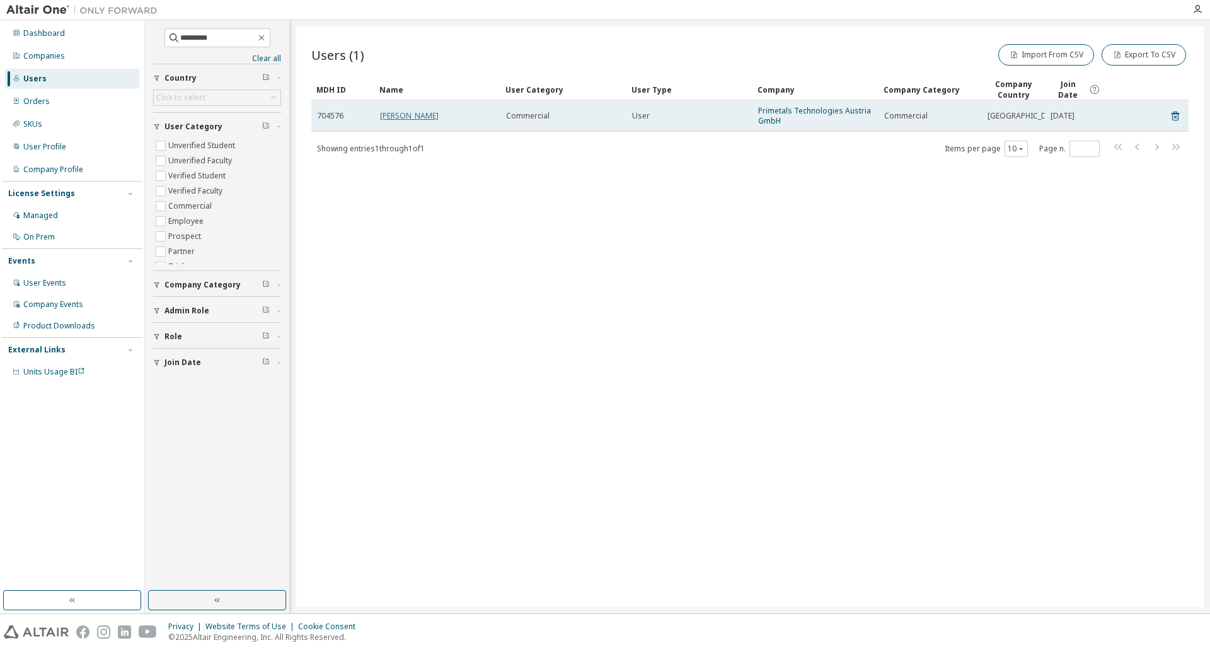
click at [416, 116] on link "Paul Georg Oberhumer" at bounding box center [409, 115] width 59 height 11
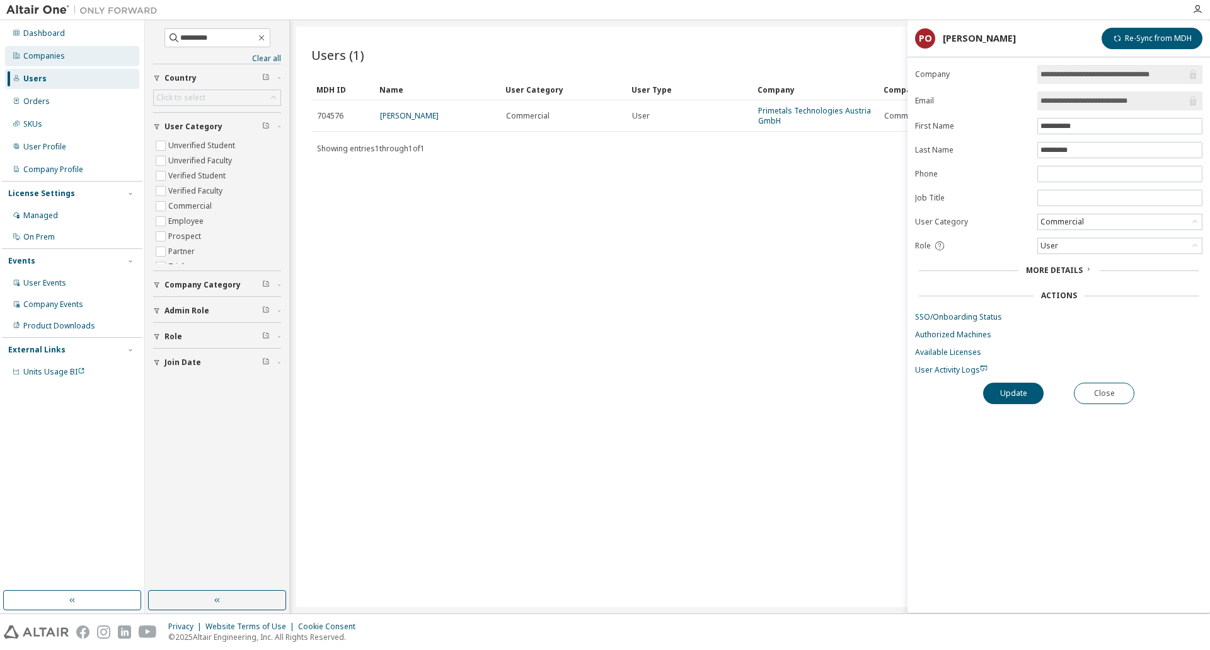
click at [95, 55] on div "Companies" at bounding box center [72, 56] width 134 height 20
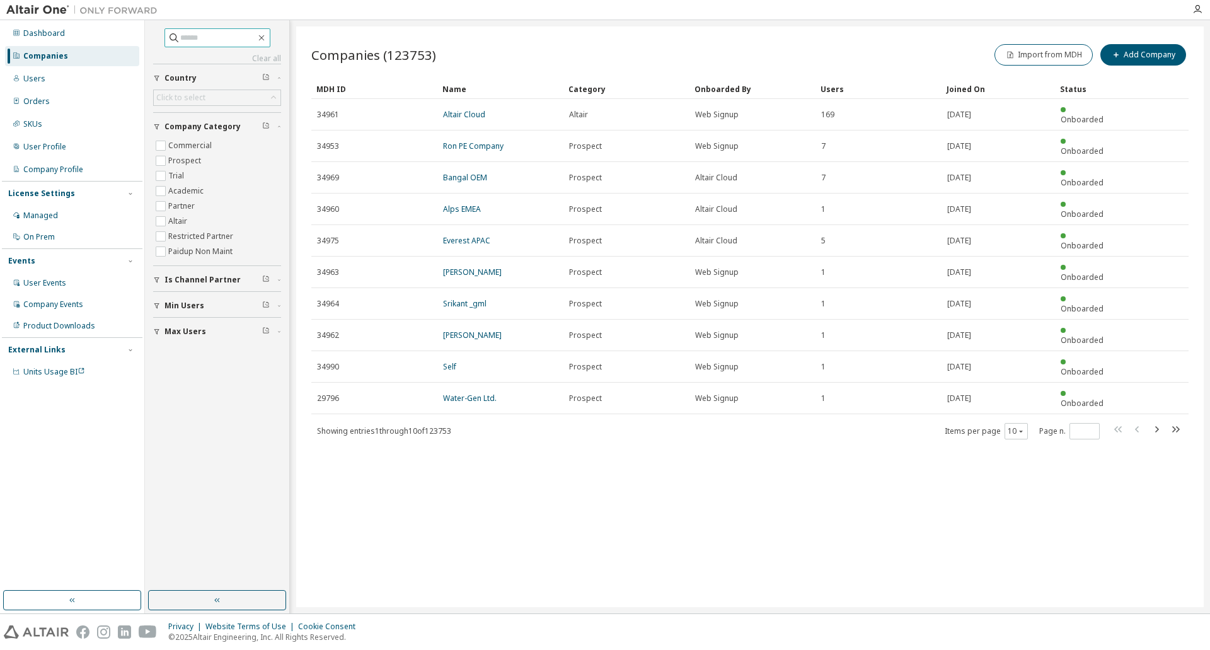
click at [231, 31] on span at bounding box center [217, 37] width 106 height 19
click at [238, 40] on input "text" at bounding box center [218, 38] width 76 height 13
type input "*********"
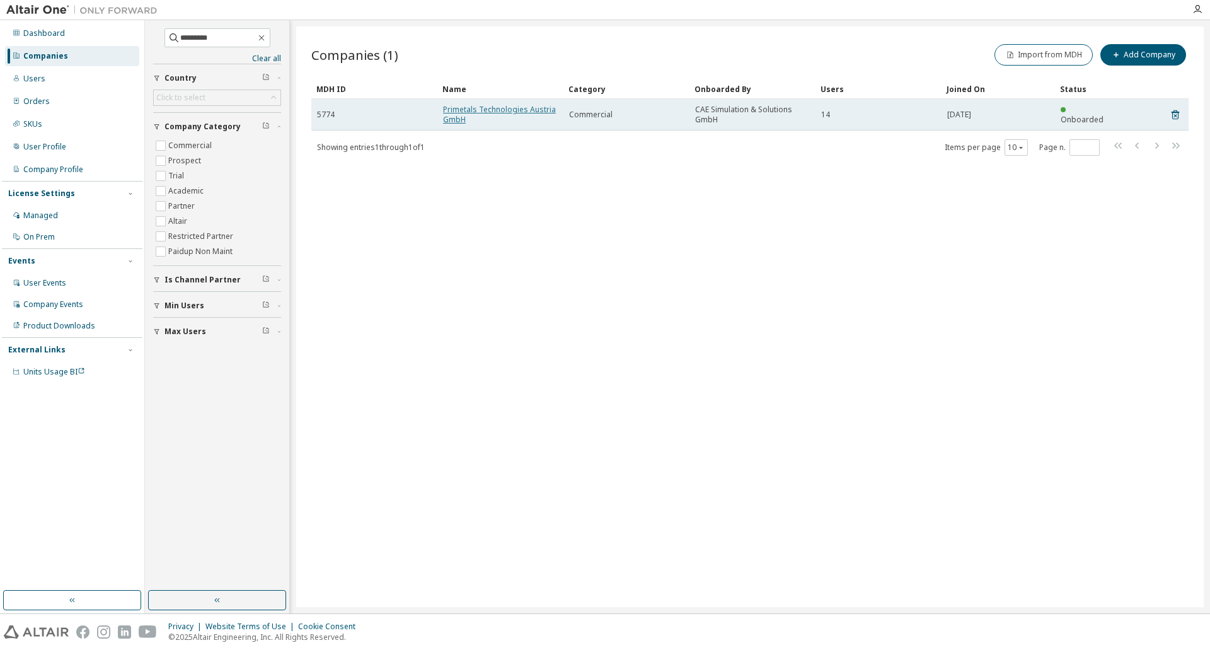
click at [467, 106] on link "Primetals Technologies Austria GmbH" at bounding box center [499, 114] width 113 height 21
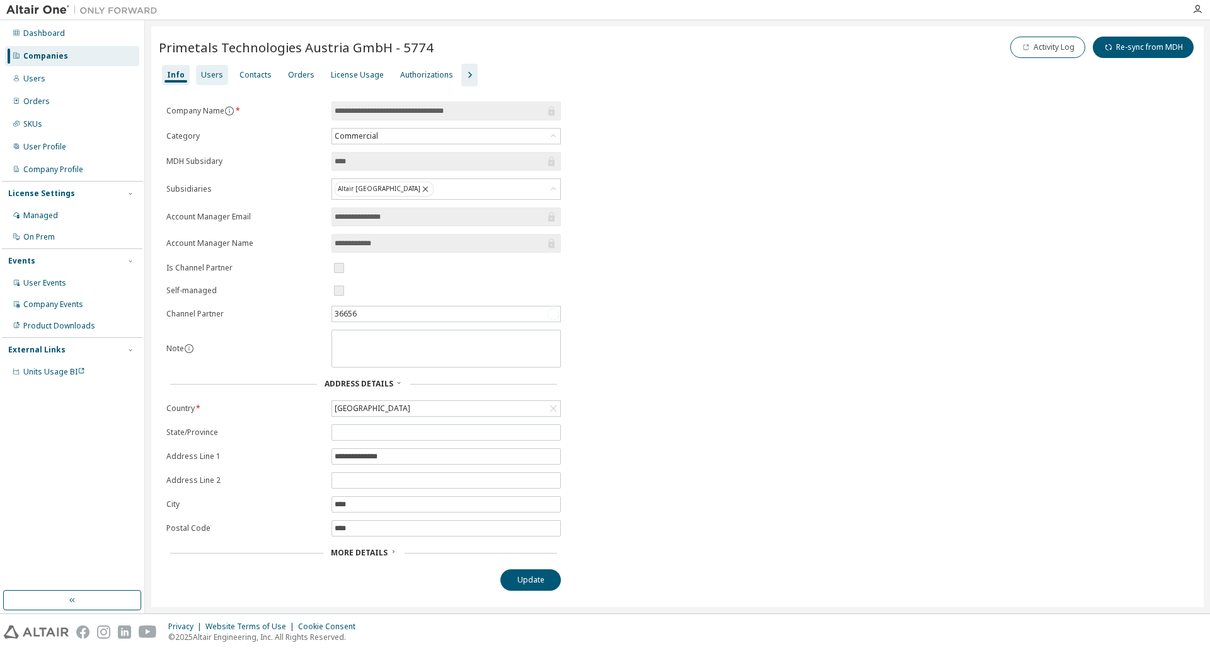
click at [205, 71] on div "Users" at bounding box center [212, 75] width 22 height 10
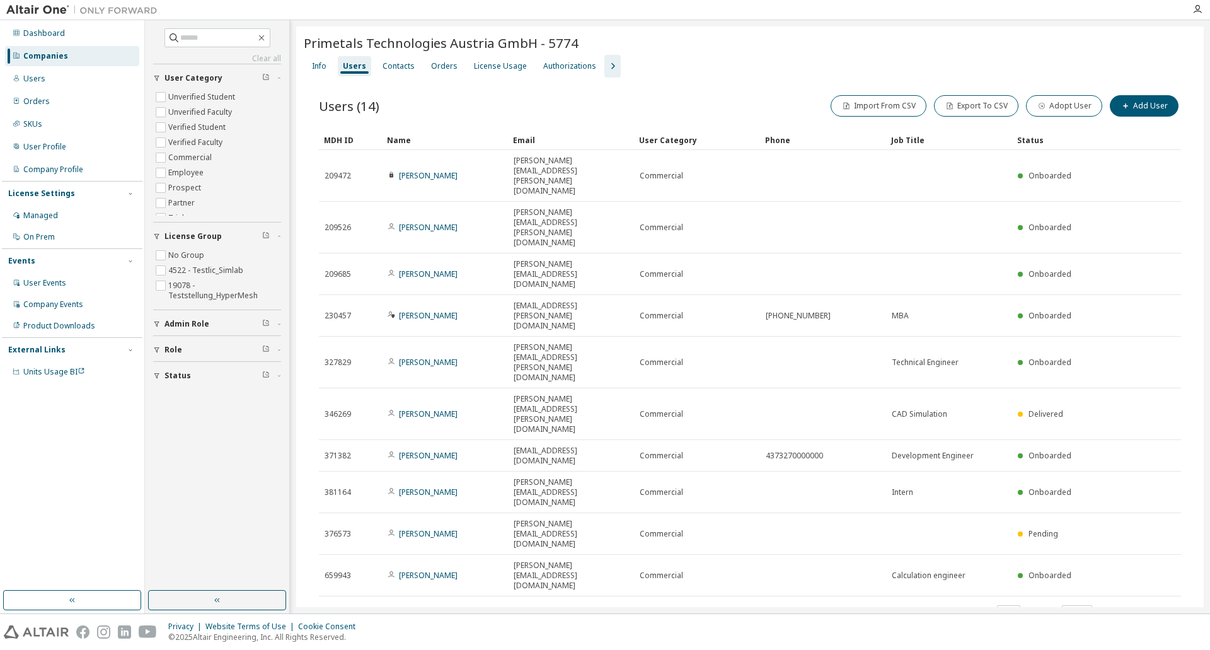
click at [1147, 604] on icon "button" at bounding box center [1148, 611] width 15 height 15
type input "*"
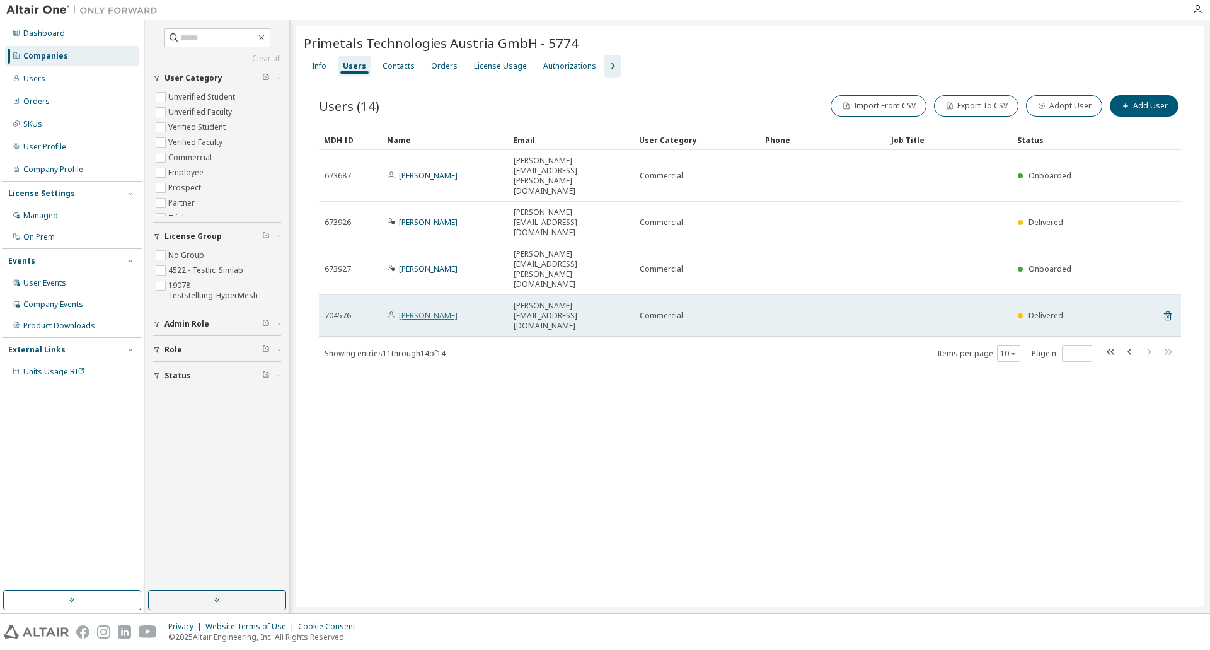
click at [456, 310] on link "Paul Georg Oberhumer" at bounding box center [428, 315] width 59 height 11
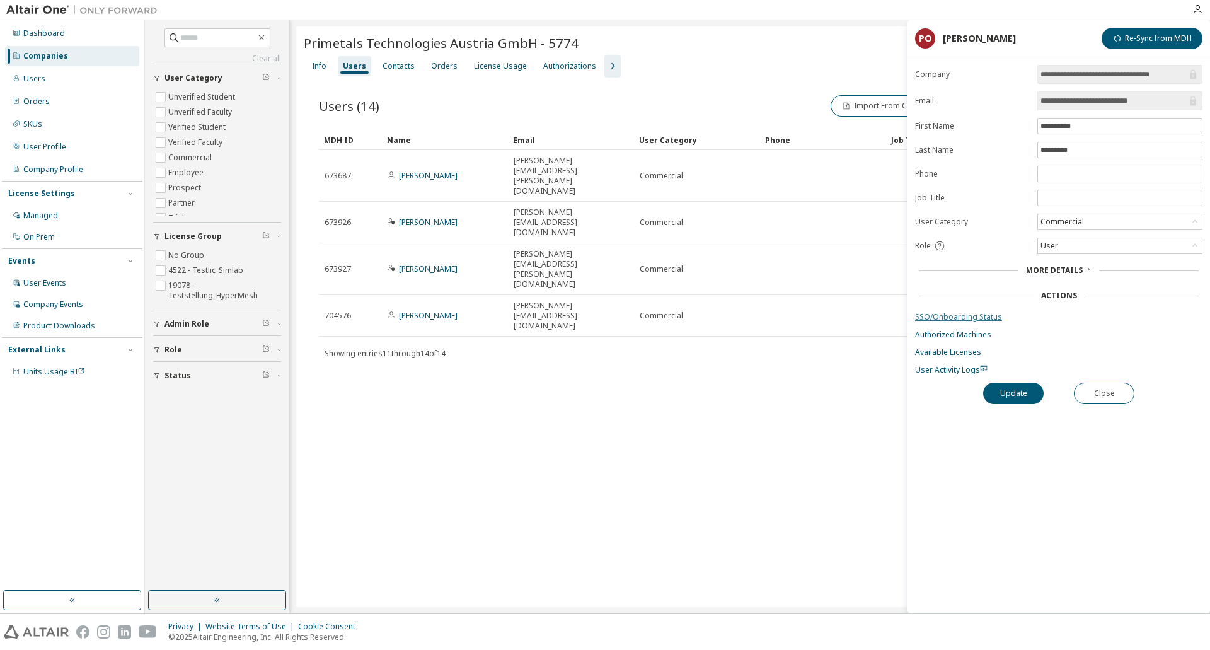
click at [937, 313] on link "SSO/Onboarding Status" at bounding box center [1058, 317] width 287 height 10
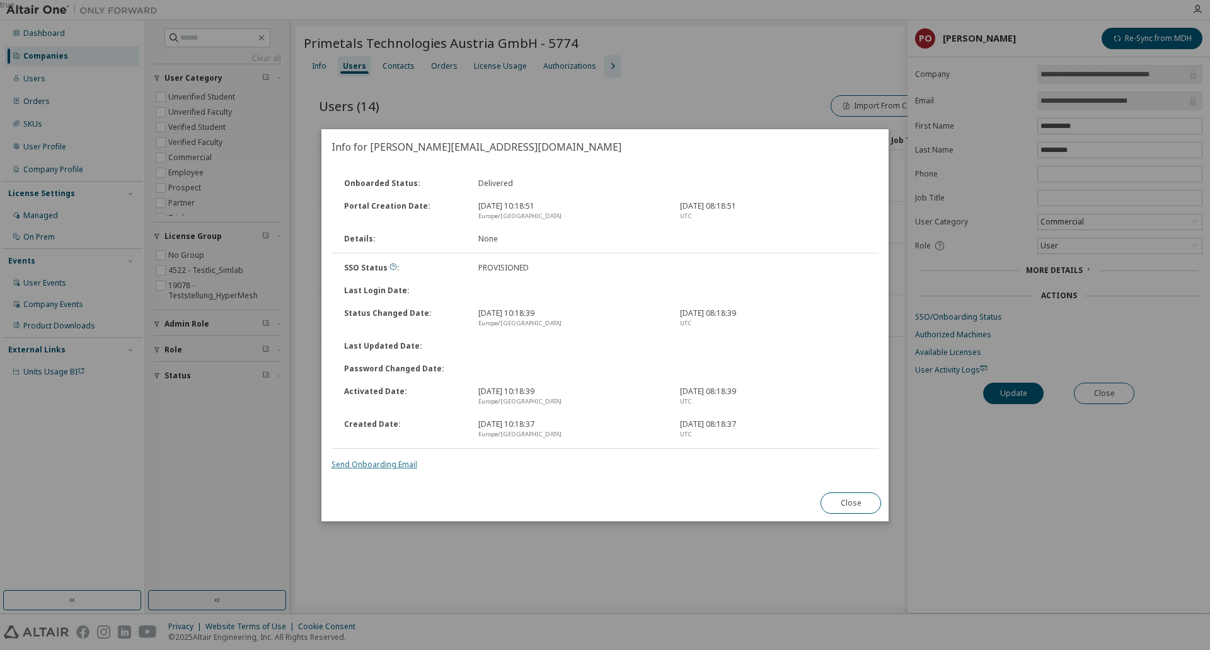
click at [400, 461] on link "Send Onboarding Email" at bounding box center [374, 464] width 86 height 11
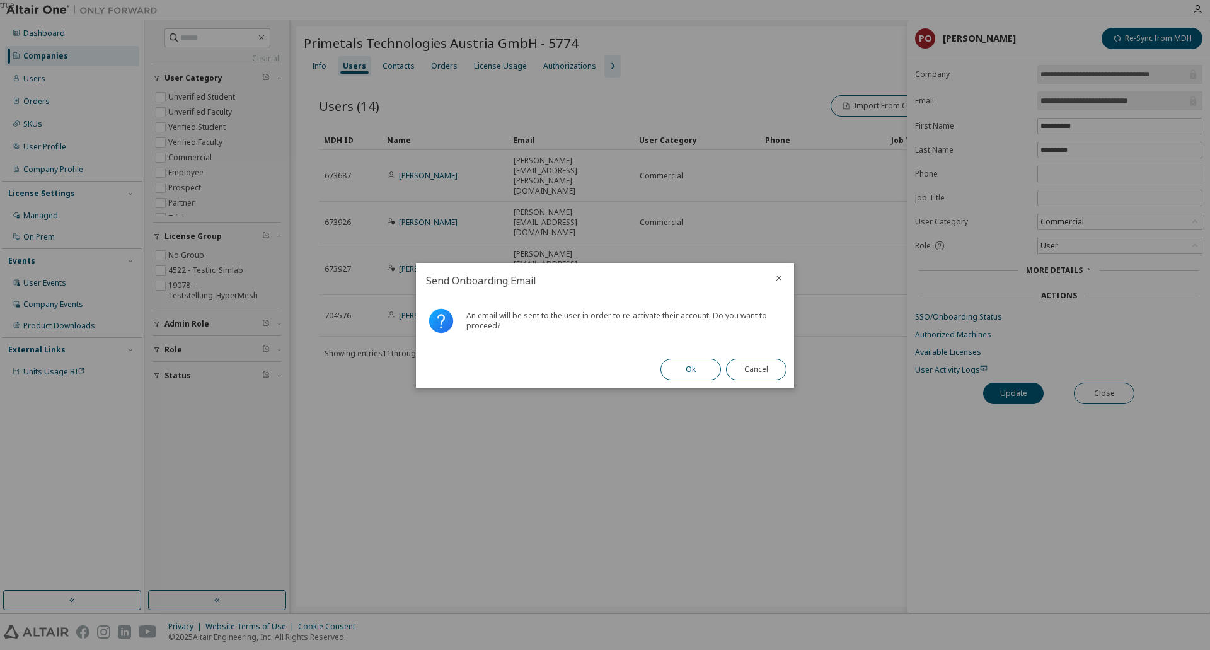
click at [667, 364] on button "Ok" at bounding box center [690, 368] width 60 height 21
click at [750, 368] on button "Close" at bounding box center [756, 368] width 60 height 21
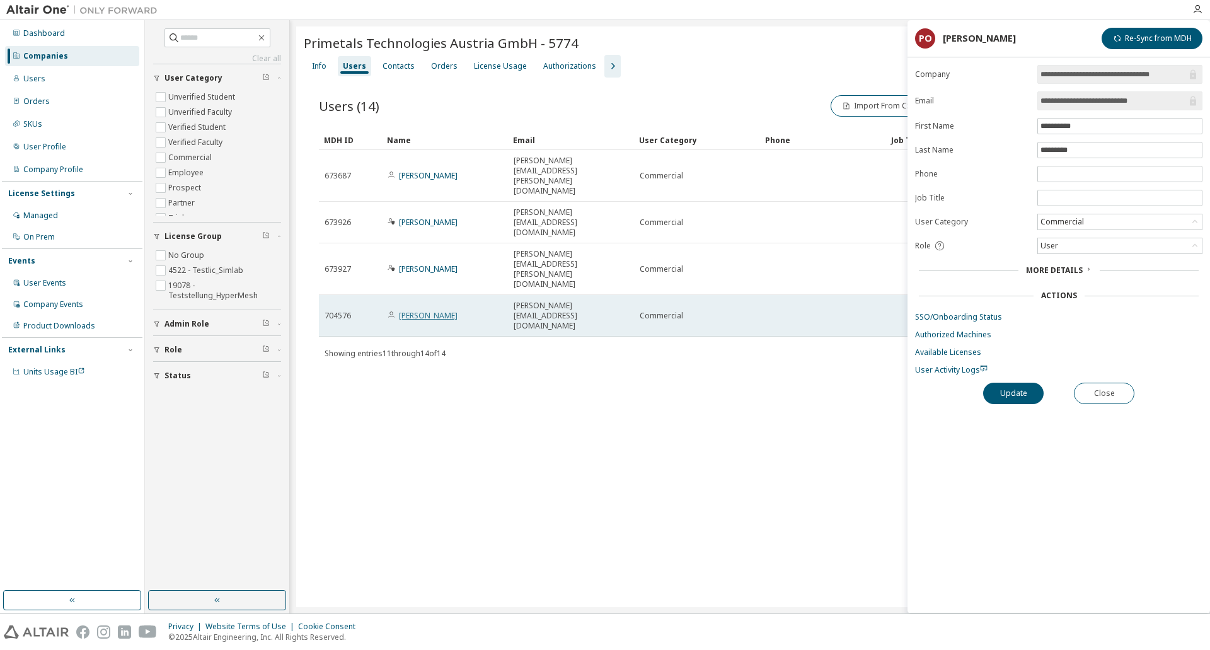
click at [455, 310] on link "Paul Georg Oberhumer" at bounding box center [428, 315] width 59 height 11
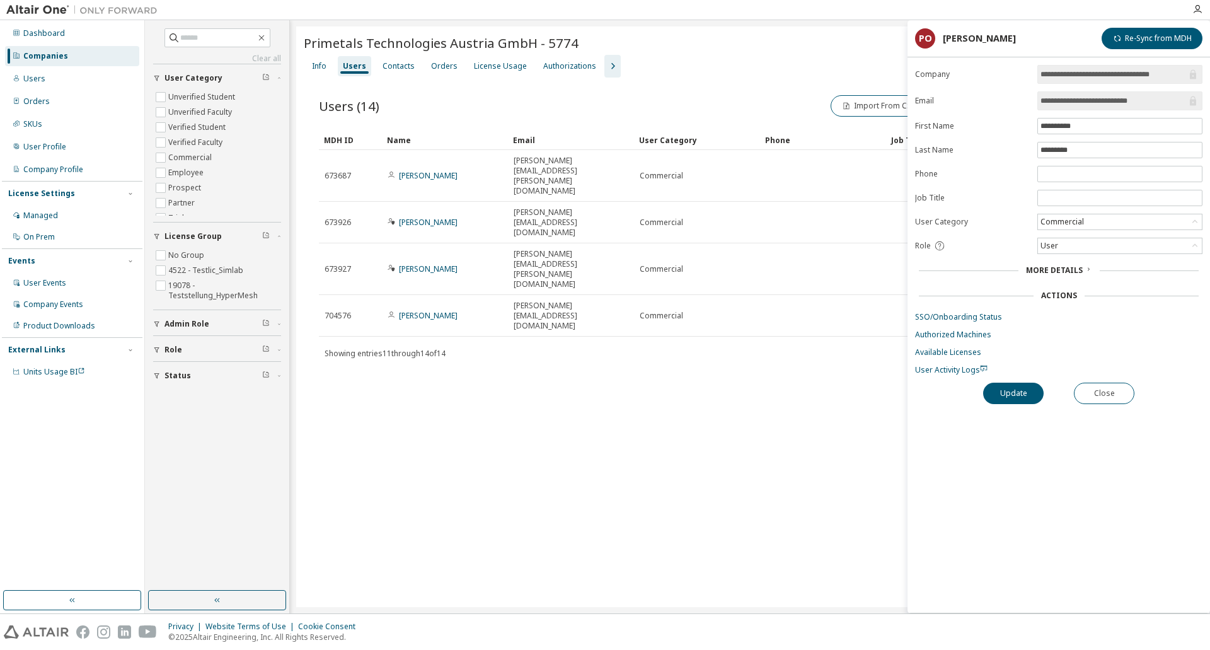
click at [808, 47] on div "Primetals Technologies Austria GmbH - 5774" at bounding box center [750, 43] width 892 height 18
click at [1033, 396] on button "Update" at bounding box center [1013, 392] width 60 height 21
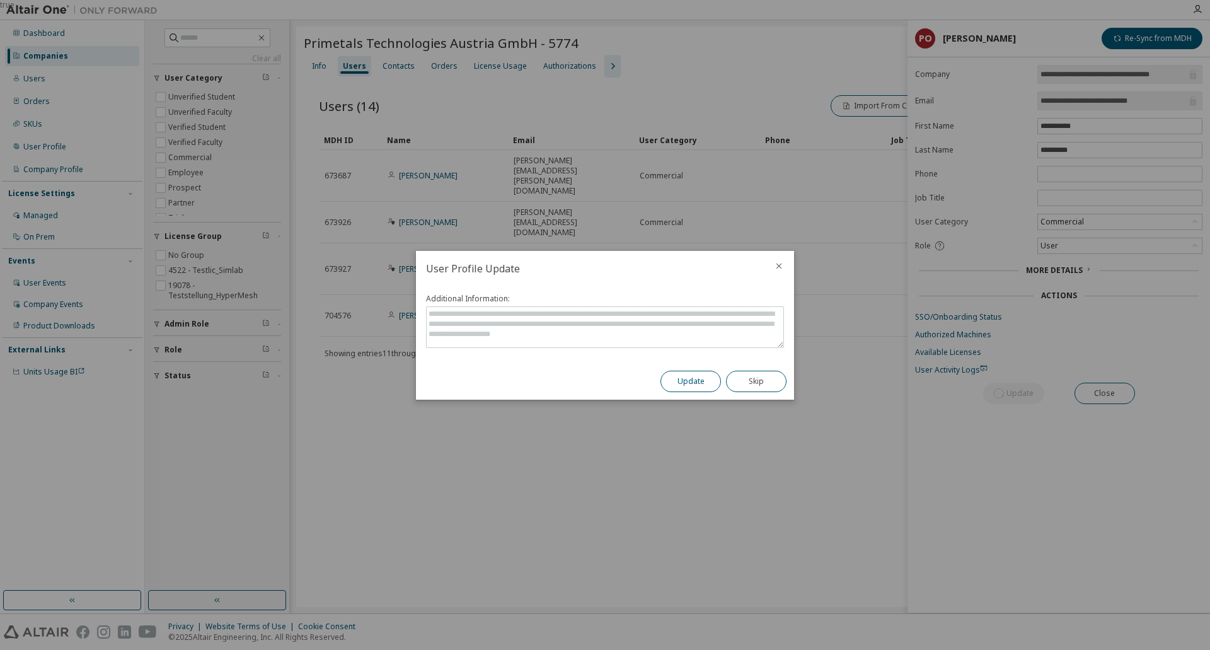
click at [671, 384] on button "Update" at bounding box center [690, 380] width 60 height 21
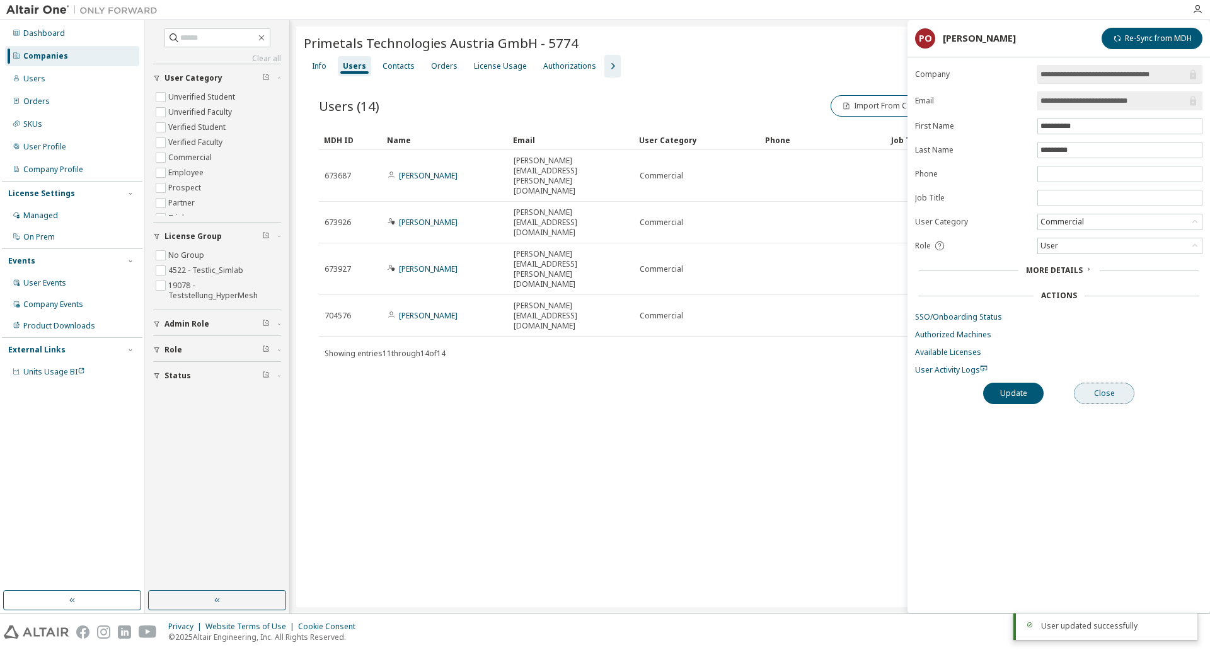
click at [1092, 396] on button "Close" at bounding box center [1104, 392] width 60 height 21
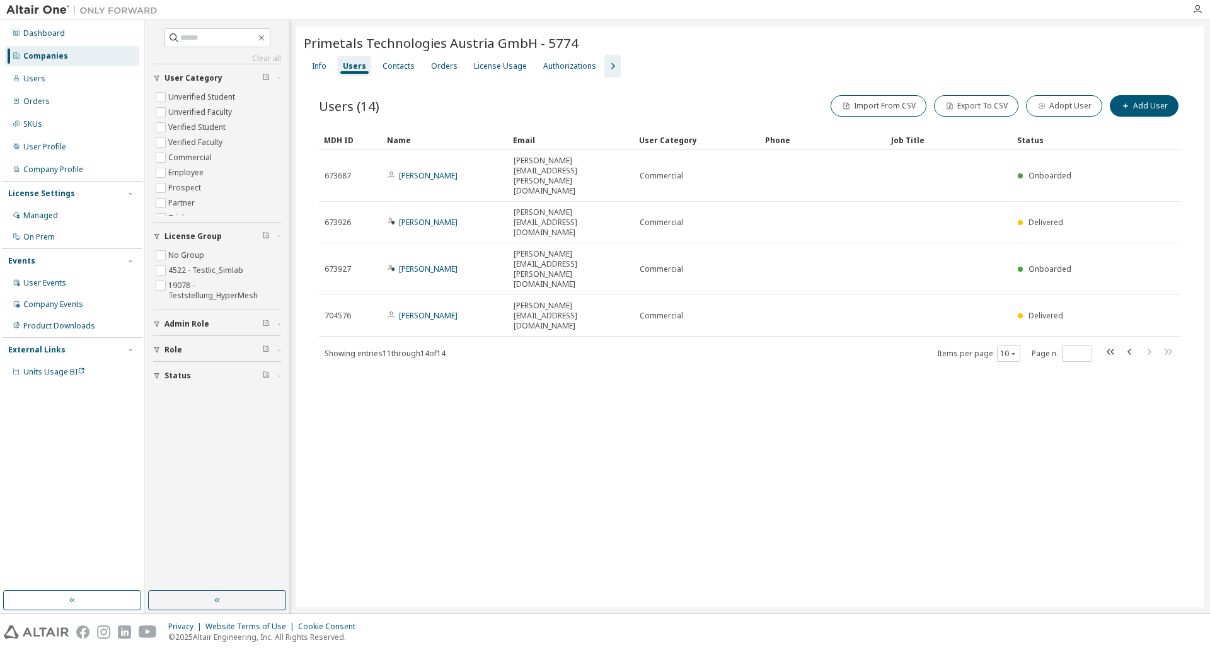
click at [605, 63] on icon "button" at bounding box center [612, 66] width 15 height 15
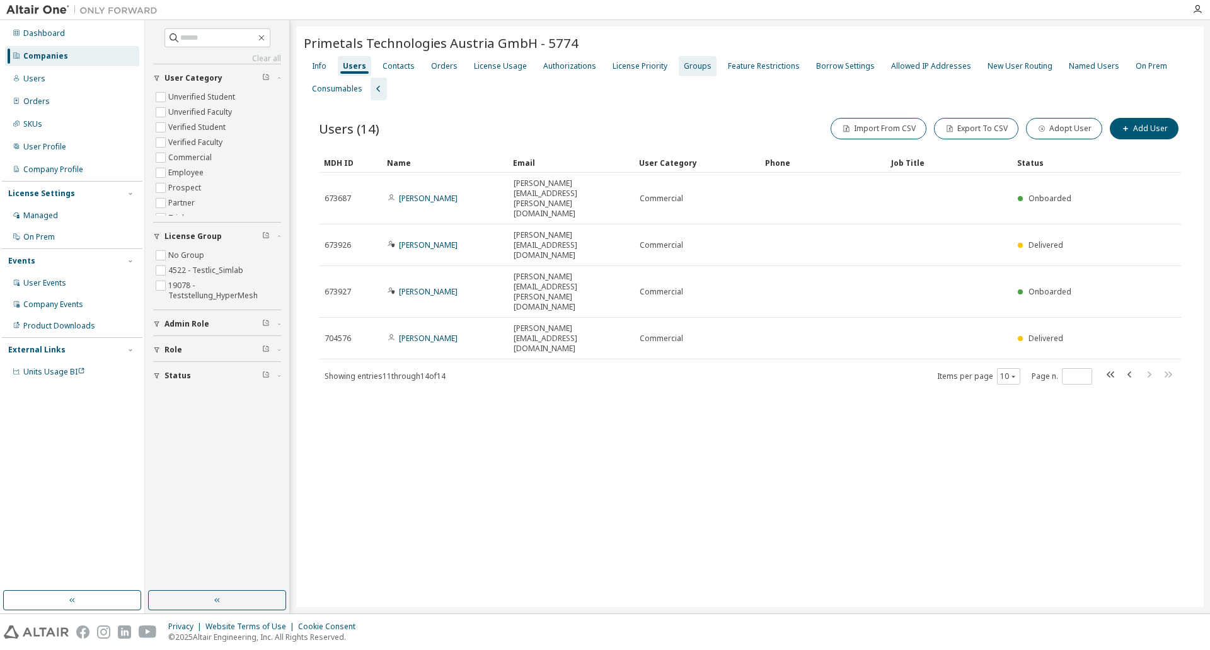
click at [684, 65] on div "Groups" at bounding box center [698, 66] width 28 height 10
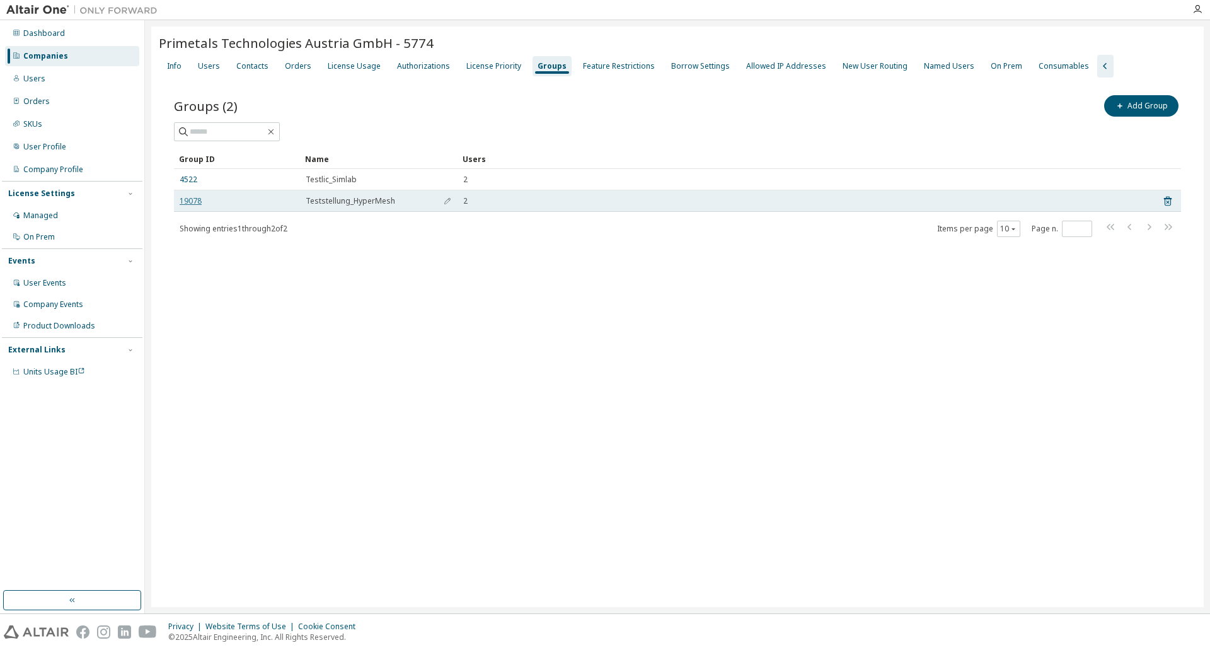
click at [190, 200] on link "19078" at bounding box center [191, 201] width 22 height 10
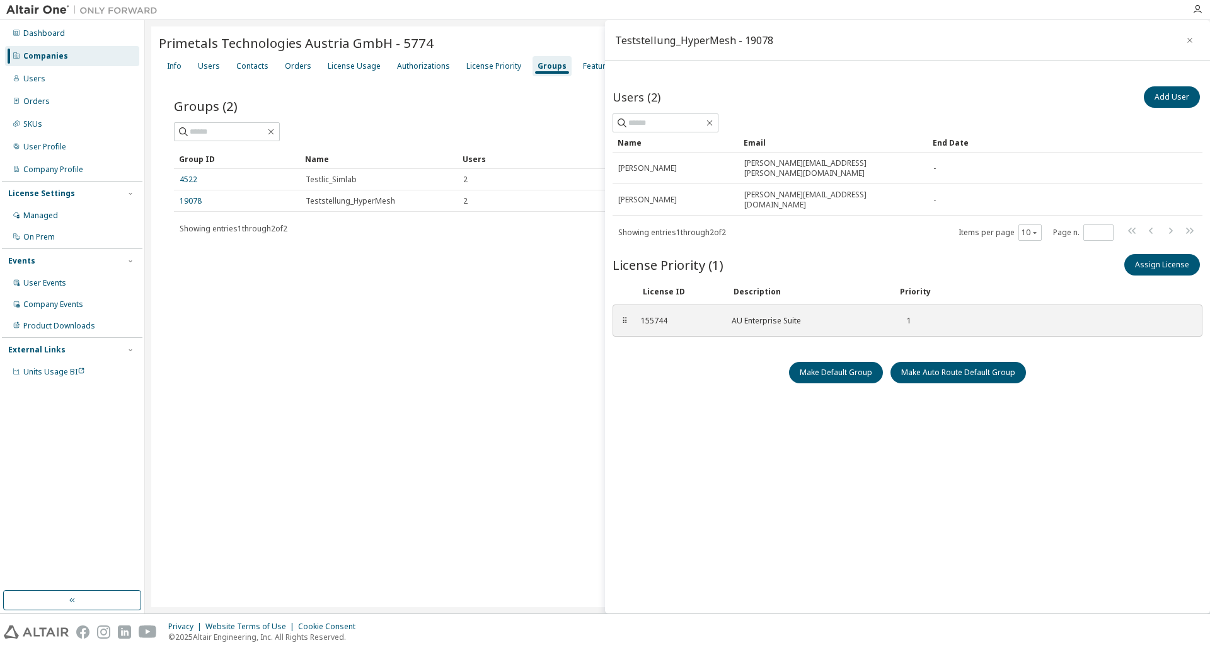
click at [483, 327] on div "Primetals Technologies Austria GmbH - 5774 Clear Load Save Save As Field Operat…" at bounding box center [677, 316] width 1052 height 580
click at [726, 389] on div "Users (2) Add User Clear Load Save Save As Field Operator Value Select filter S…" at bounding box center [907, 344] width 590 height 520
click at [439, 255] on div "Groups (2) Add Group Clear Load Save Save As Field Operator Value Select filter…" at bounding box center [677, 173] width 1037 height 193
click at [1195, 40] on button "button" at bounding box center [1189, 40] width 20 height 20
